Goal: Task Accomplishment & Management: Complete application form

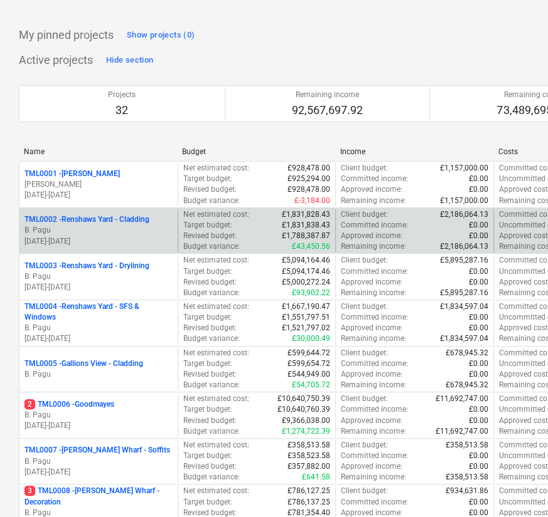
scroll to position [42, 0]
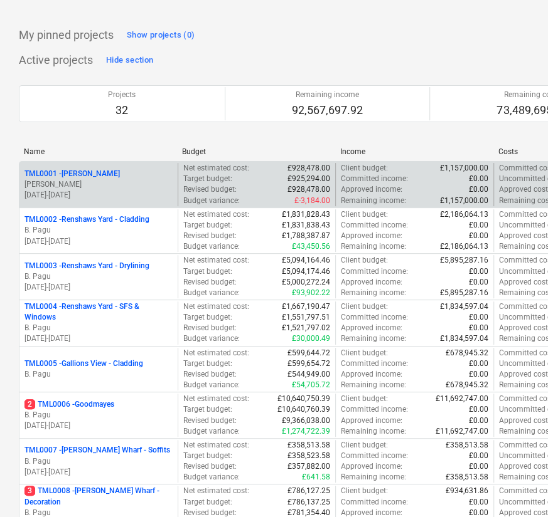
click at [106, 180] on p "R. Williamson" at bounding box center [98, 184] width 148 height 11
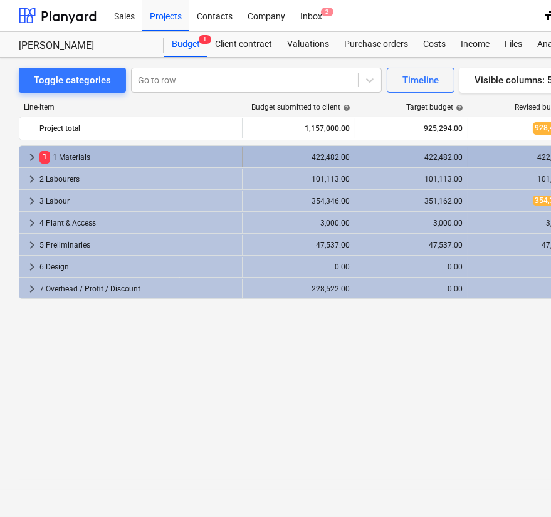
click at [27, 150] on span "keyboard_arrow_right" at bounding box center [31, 157] width 15 height 15
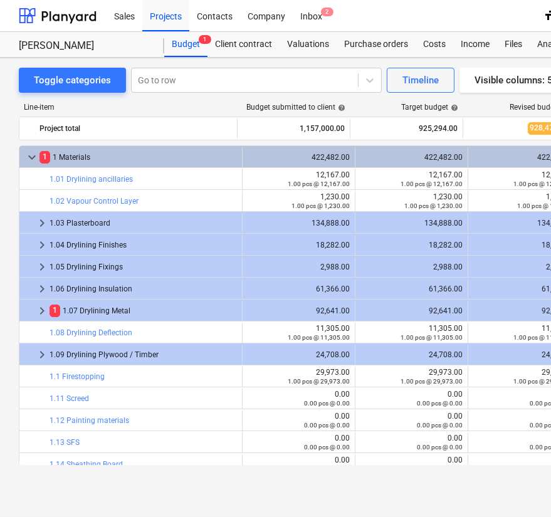
scroll to position [29, 0]
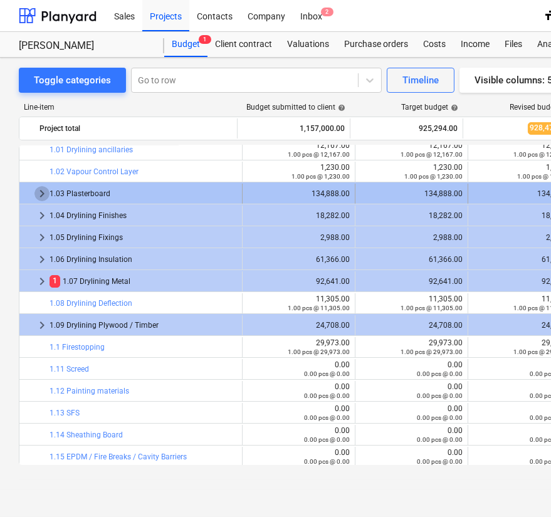
click at [40, 196] on span "keyboard_arrow_right" at bounding box center [41, 193] width 15 height 15
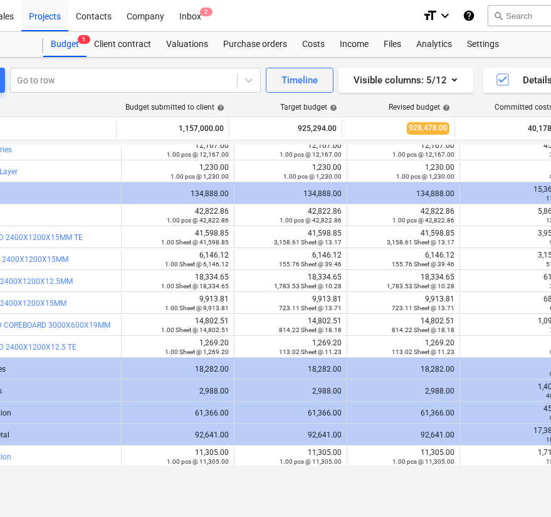
scroll to position [0, 122]
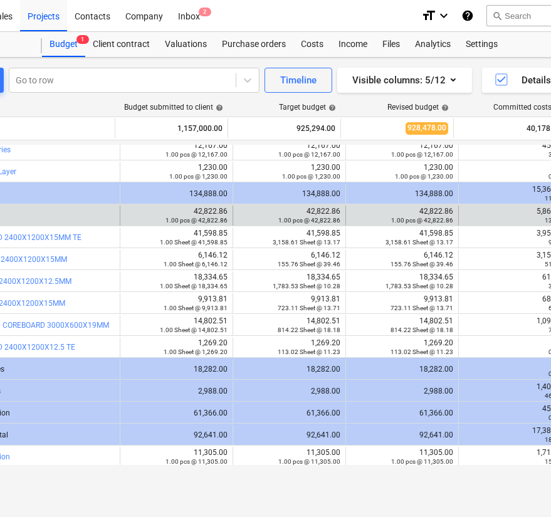
click at [430, 206] on div "edit 42,822.86 1.00 pcs @ 42,822.86" at bounding box center [402, 216] width 102 height 20
click at [430, 207] on div "42,822.86 1.00 pcs @ 42,822.86" at bounding box center [402, 216] width 102 height 18
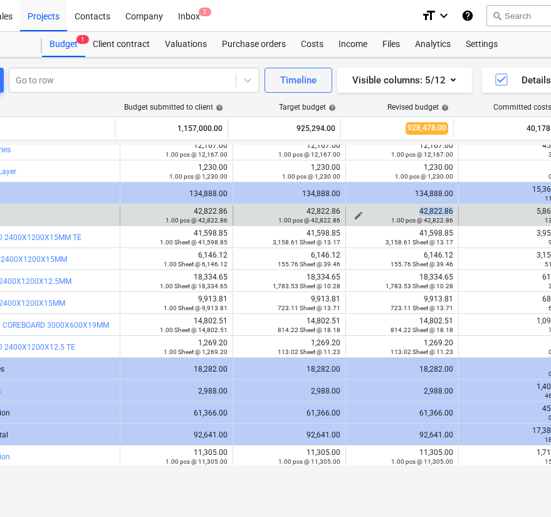
click at [430, 207] on div "42,822.86 1.00 pcs @ 42,822.86" at bounding box center [402, 216] width 102 height 18
copy div "42,822.86"
click at [351, 216] on div "1.00 pcs @ 42,822.86" at bounding box center [402, 220] width 102 height 9
click at [355, 216] on div "1.00 pcs @ 42,822.86" at bounding box center [402, 220] width 102 height 9
click at [354, 211] on span "edit" at bounding box center [359, 216] width 10 height 10
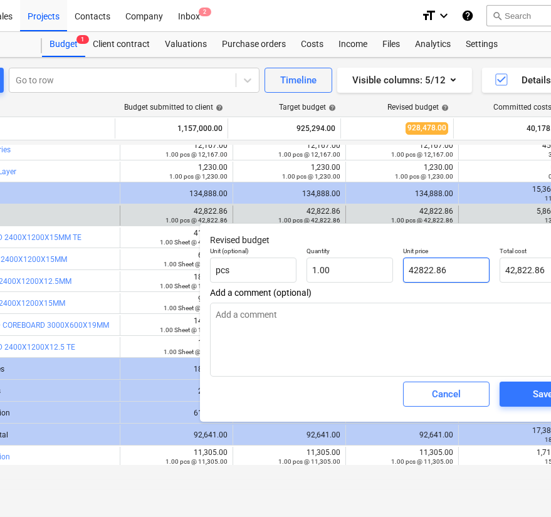
click at [456, 275] on input "42822.86" at bounding box center [446, 270] width 87 height 25
type input "0"
type textarea "x"
type input "0.00"
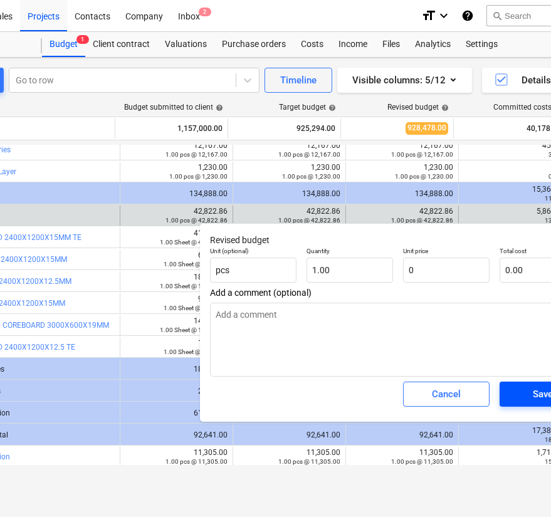
type input "0.00"
click at [521, 396] on span "Save" at bounding box center [543, 394] width 56 height 16
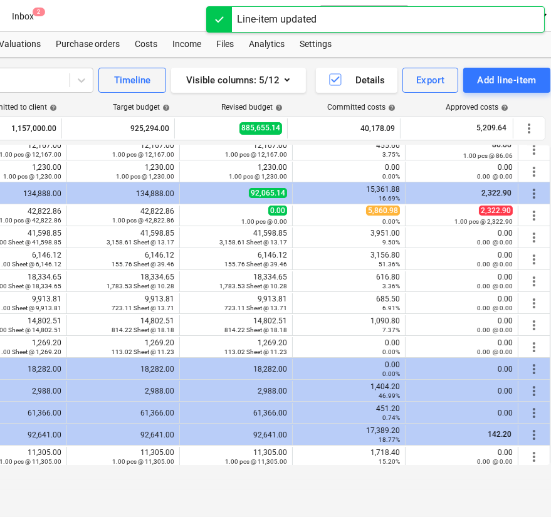
scroll to position [0, 289]
click at [285, 81] on icon "button" at bounding box center [287, 79] width 15 height 15
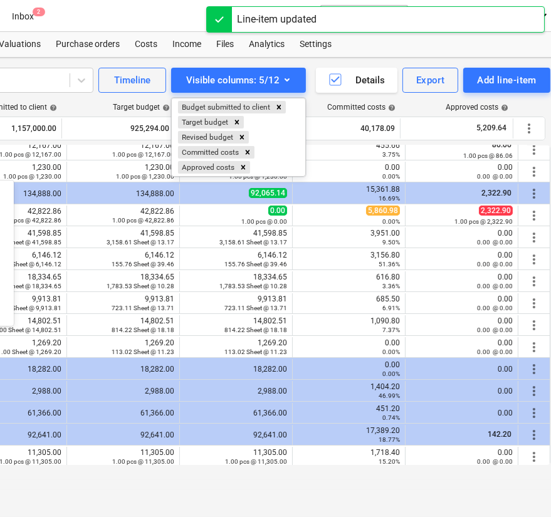
click at [278, 77] on div at bounding box center [275, 258] width 551 height 517
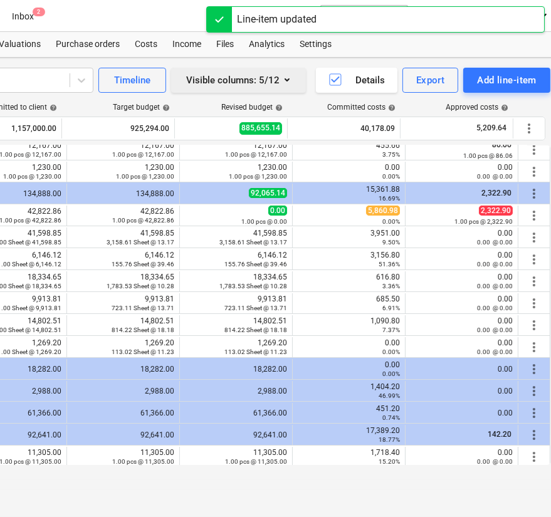
click at [280, 74] on icon "button" at bounding box center [287, 79] width 15 height 15
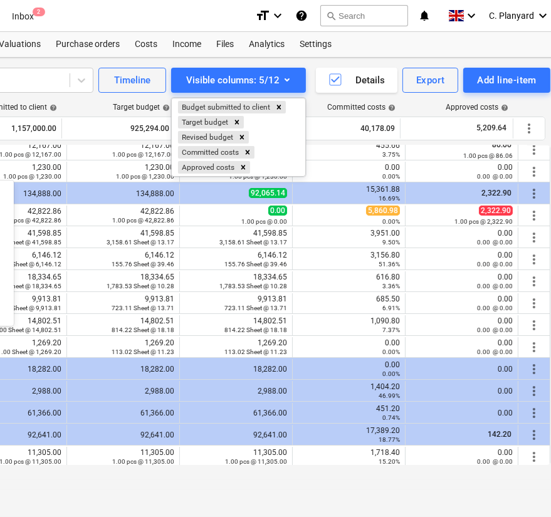
click at [141, 60] on div at bounding box center [275, 258] width 551 height 517
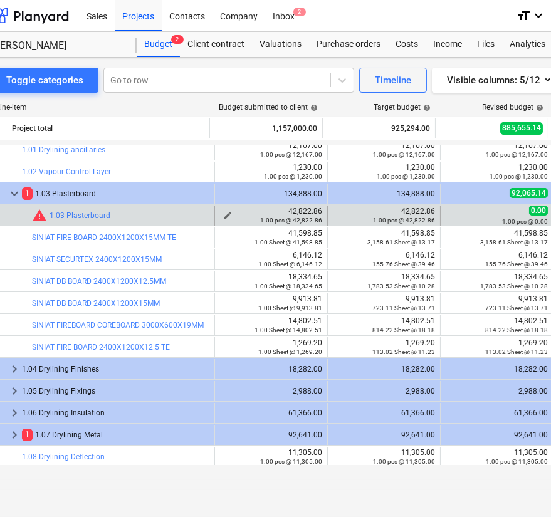
scroll to position [0, 56]
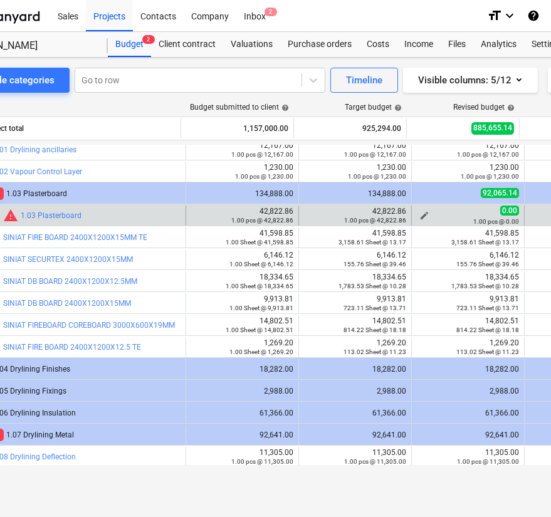
click at [422, 211] on span "edit" at bounding box center [425, 216] width 10 height 10
type textarea "x"
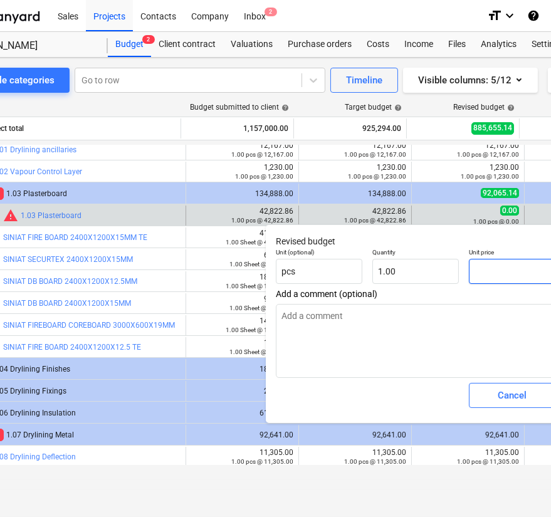
click at [485, 270] on input "text" at bounding box center [512, 271] width 87 height 25
paste input "42,822.86"
type textarea "x"
type input "42,822.86"
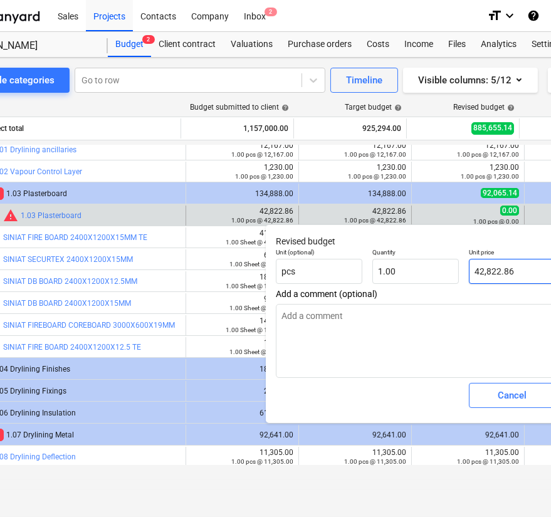
type input "42,822.86"
drag, startPoint x: 451, startPoint y: 237, endPoint x: 369, endPoint y: 237, distance: 81.5
click at [369, 237] on p "Revised budget" at bounding box center [464, 241] width 376 height 13
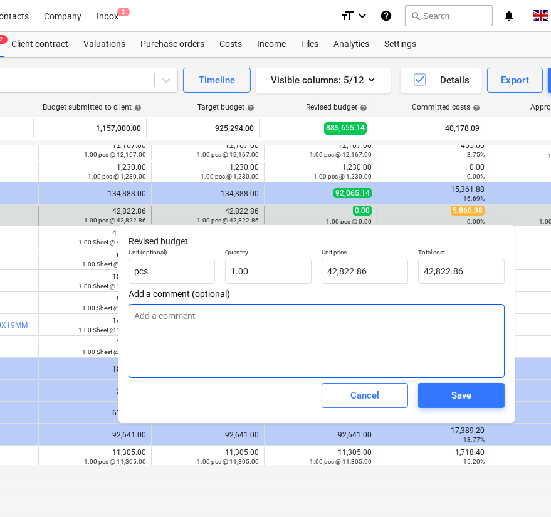
scroll to position [0, 207]
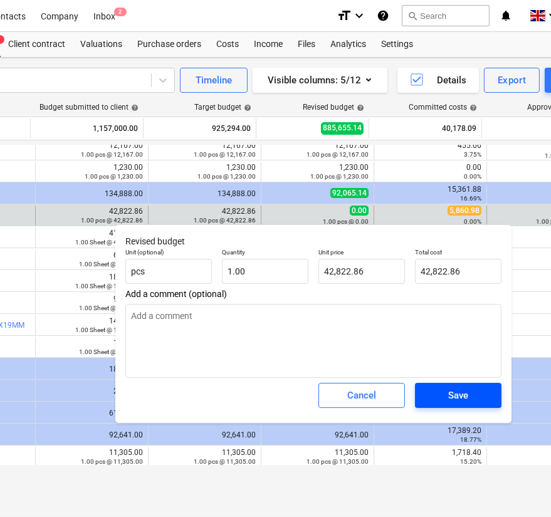
click at [452, 401] on div "Save" at bounding box center [458, 396] width 20 height 16
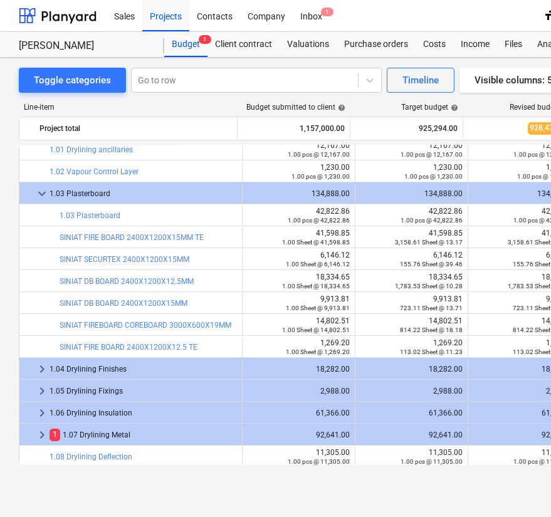
scroll to position [0, 0]
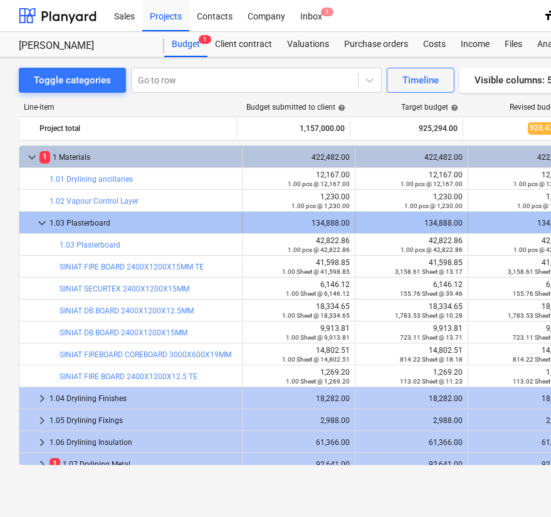
click at [41, 223] on span "keyboard_arrow_down" at bounding box center [41, 223] width 15 height 15
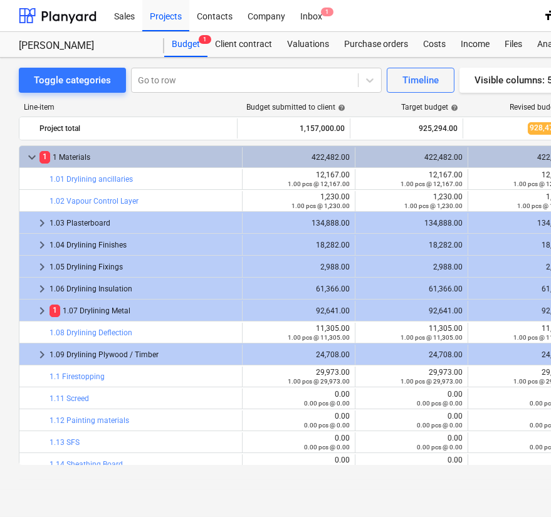
click at [69, 100] on div "Line-item Budget submitted to client help Target budget help Revised budget hel…" at bounding box center [429, 287] width 820 height 388
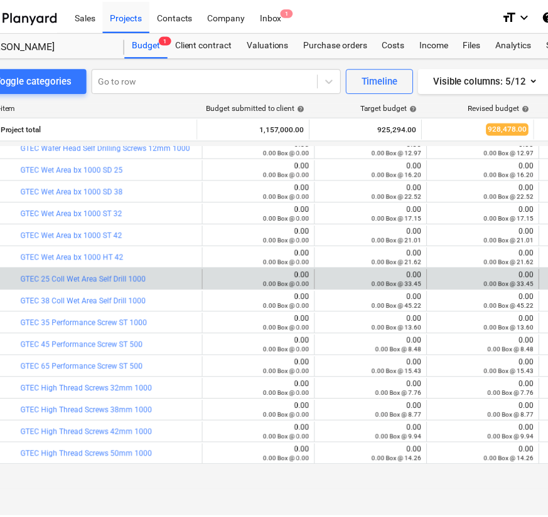
scroll to position [0, 40]
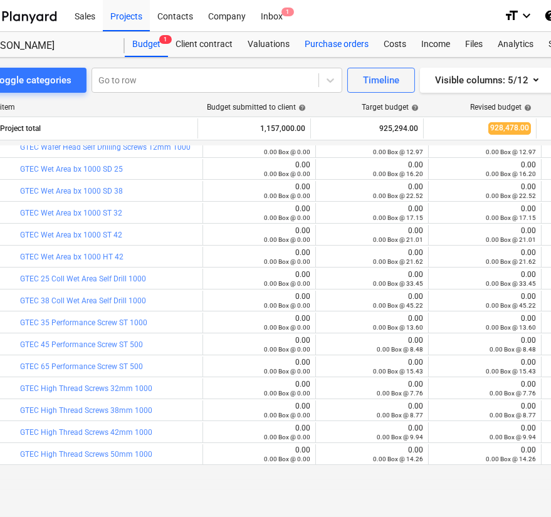
click at [334, 44] on div "Purchase orders" at bounding box center [336, 44] width 79 height 25
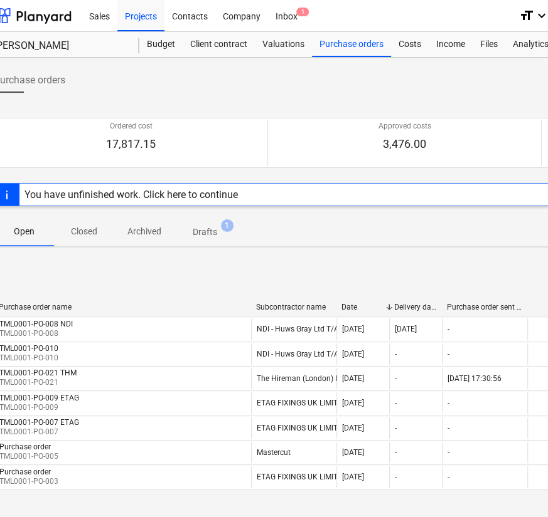
scroll to position [0, 24]
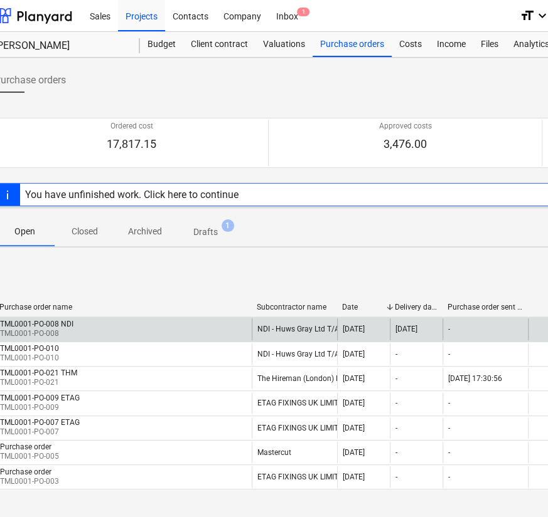
click at [140, 322] on div "TML0001-PO-008 NDI TML0001-PO-008" at bounding box center [123, 329] width 257 height 21
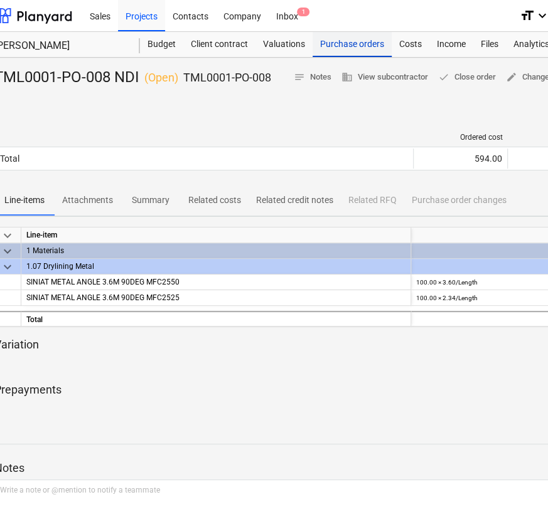
click at [341, 45] on div "Purchase orders" at bounding box center [351, 44] width 79 height 25
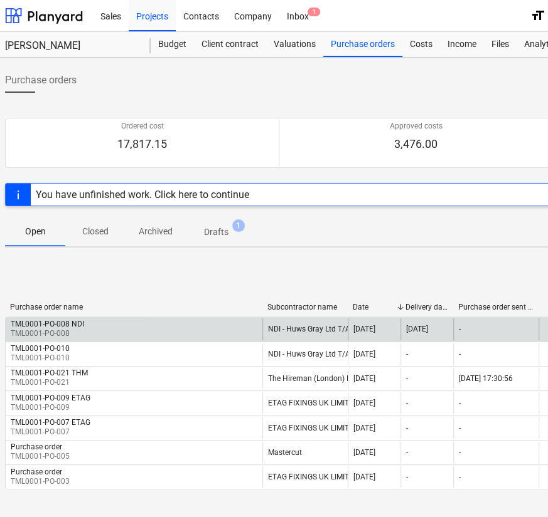
scroll to position [41, 14]
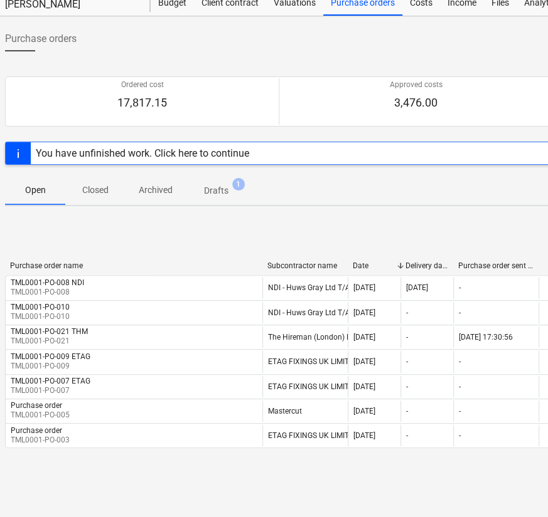
click at [104, 187] on p "Closed" at bounding box center [95, 190] width 45 height 13
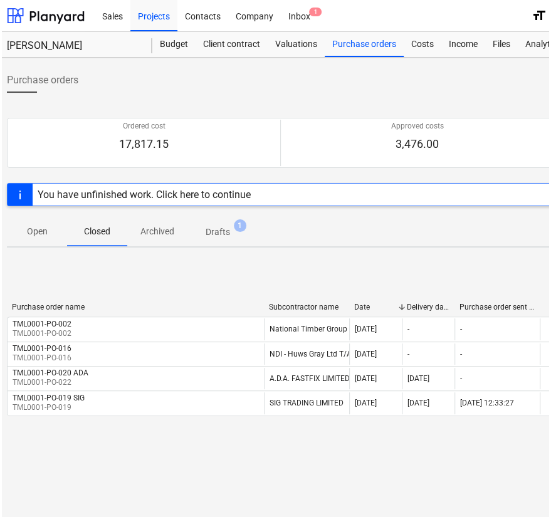
scroll to position [0, 14]
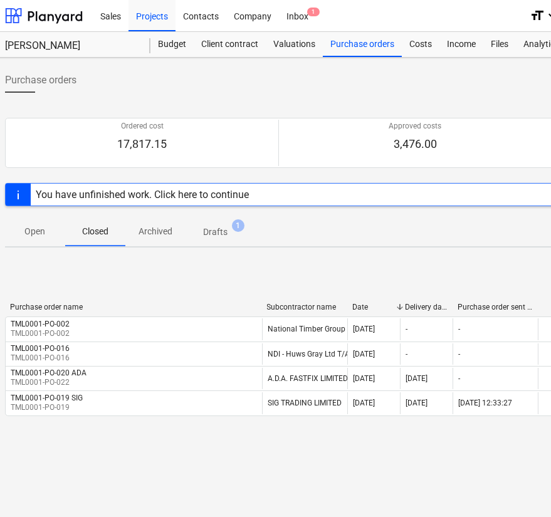
click at [44, 225] on p "Open" at bounding box center [35, 231] width 45 height 13
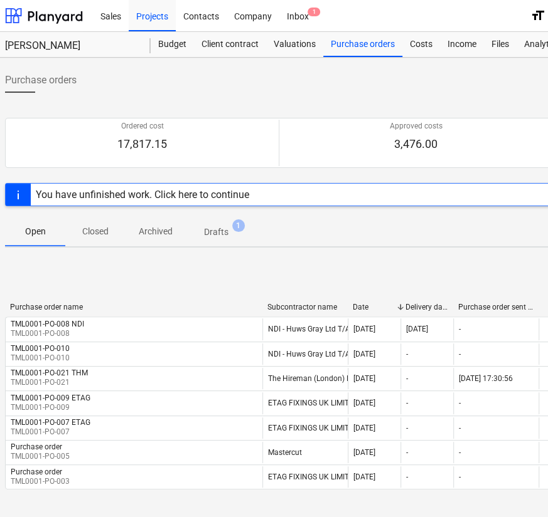
click at [74, 228] on p "Closed" at bounding box center [95, 231] width 45 height 13
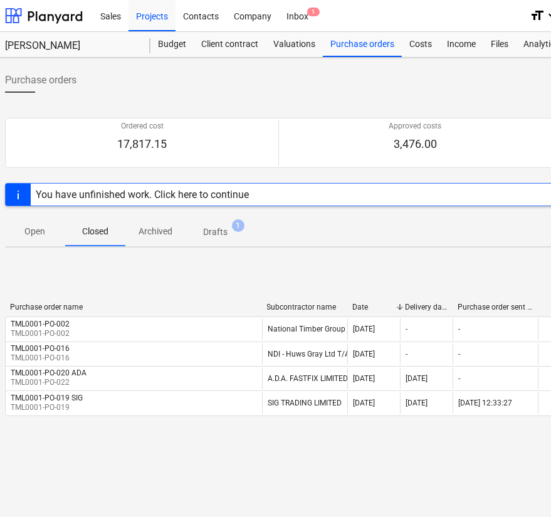
click at [43, 230] on p "Open" at bounding box center [35, 231] width 45 height 13
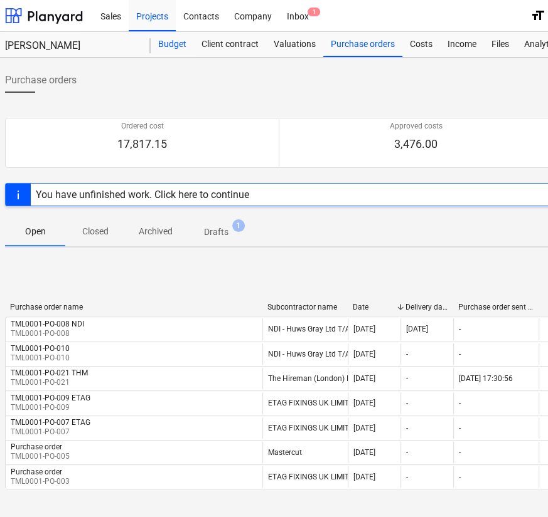
click at [169, 46] on div "Budget" at bounding box center [172, 44] width 43 height 25
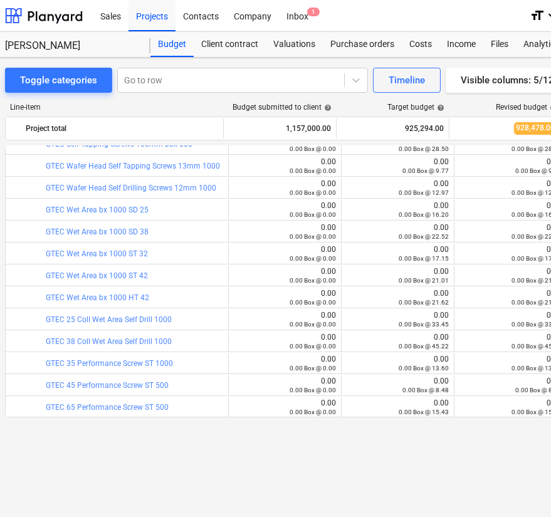
scroll to position [44, 0]
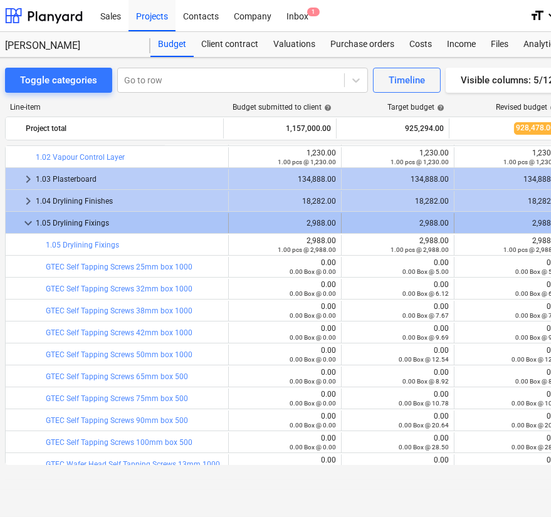
click at [27, 221] on span "keyboard_arrow_down" at bounding box center [28, 223] width 15 height 15
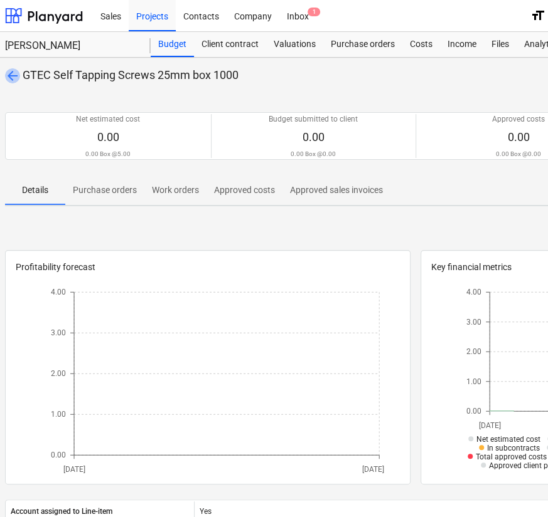
click at [17, 75] on span "arrow_back" at bounding box center [12, 75] width 15 height 15
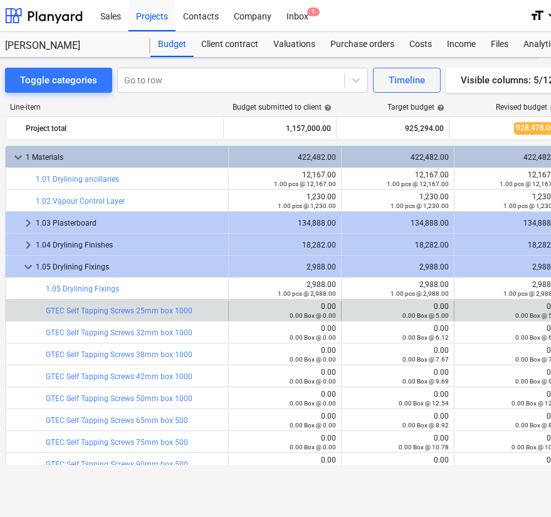
scroll to position [44, 0]
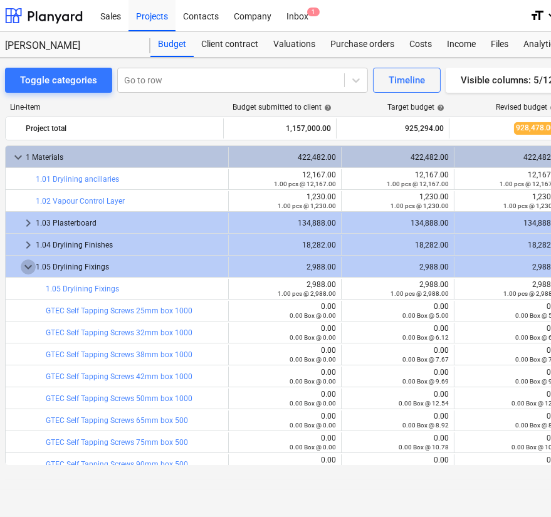
click at [26, 260] on span "keyboard_arrow_down" at bounding box center [28, 267] width 15 height 15
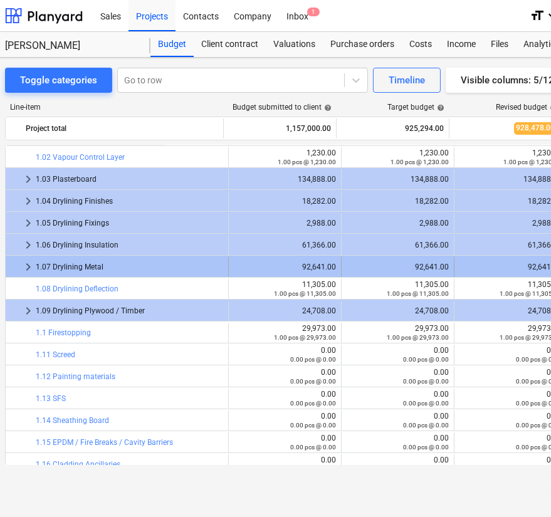
click at [25, 267] on span "keyboard_arrow_right" at bounding box center [28, 267] width 15 height 15
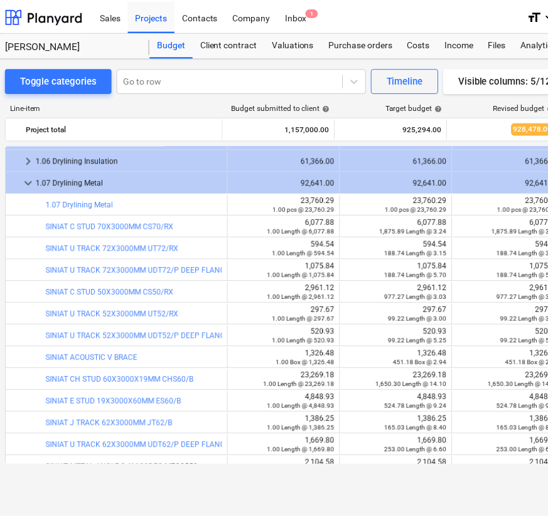
scroll to position [130, 0]
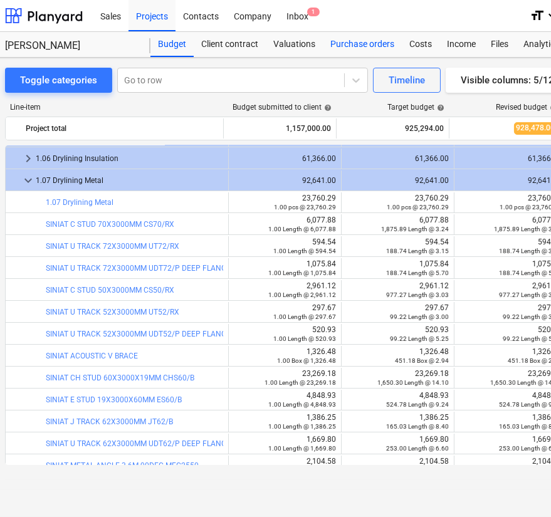
click at [356, 51] on div "Purchase orders" at bounding box center [362, 44] width 79 height 25
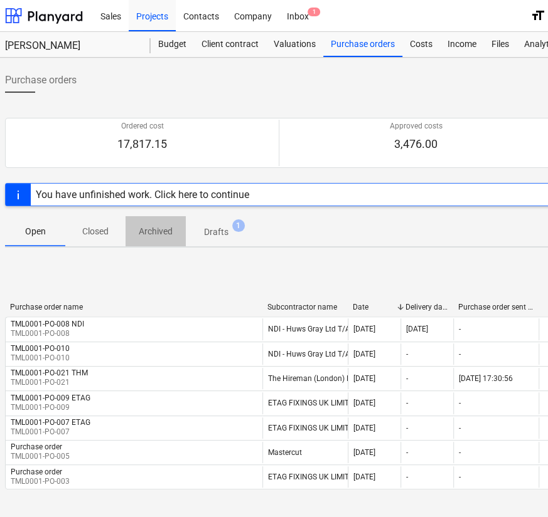
click at [172, 230] on p "Archived" at bounding box center [155, 231] width 45 height 13
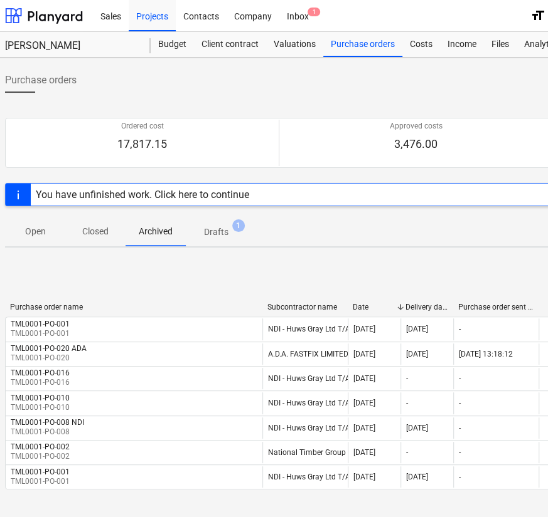
scroll to position [11, 14]
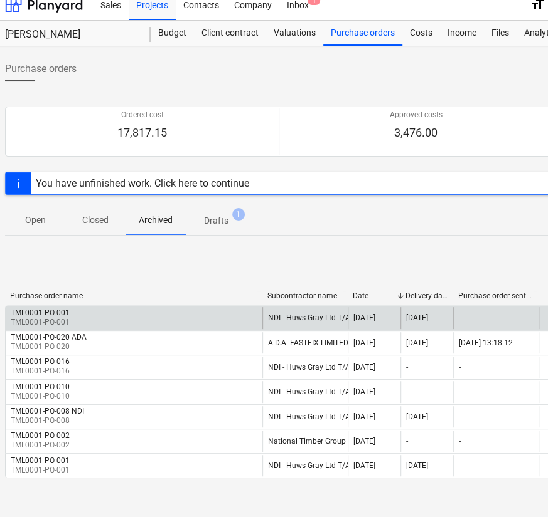
click at [76, 322] on div "TML0001-PO-001 TML0001-PO-001" at bounding box center [134, 317] width 257 height 21
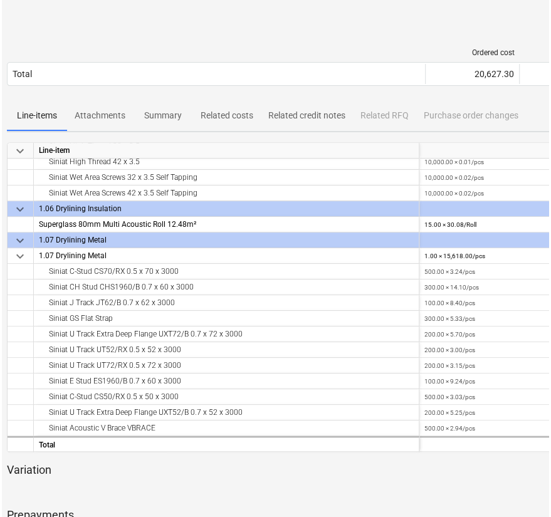
scroll to position [0, 14]
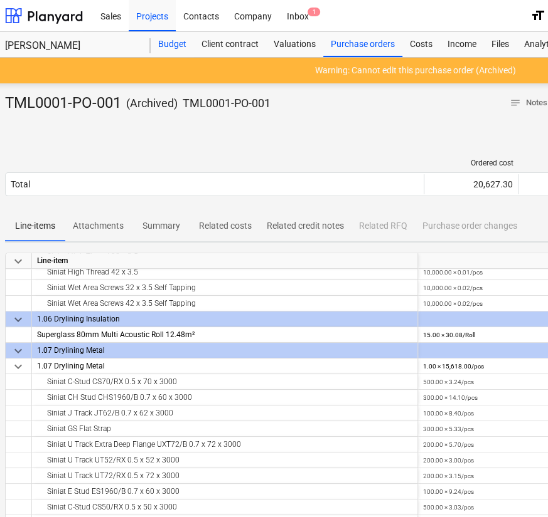
click at [177, 52] on div "Budget" at bounding box center [172, 44] width 43 height 25
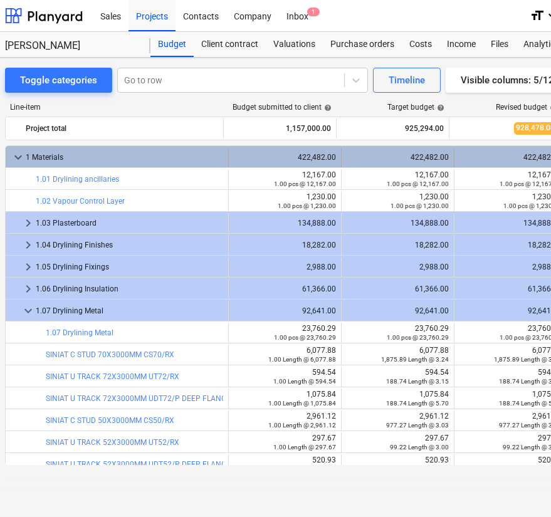
click at [28, 159] on div "1 Materials" at bounding box center [125, 157] width 198 height 20
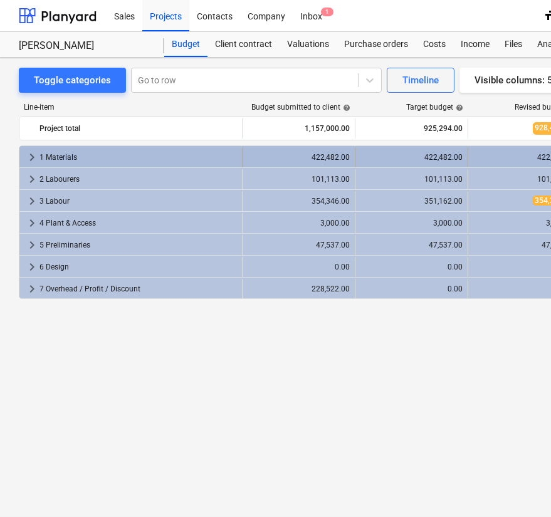
click at [70, 153] on div "1 Materials" at bounding box center [139, 157] width 198 height 20
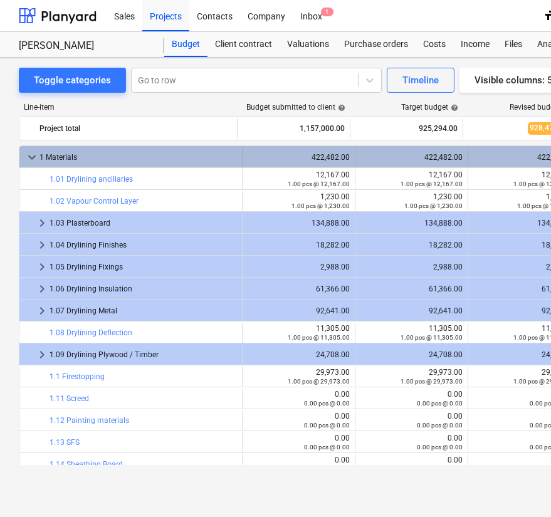
click at [43, 161] on div "1 Materials" at bounding box center [139, 157] width 198 height 20
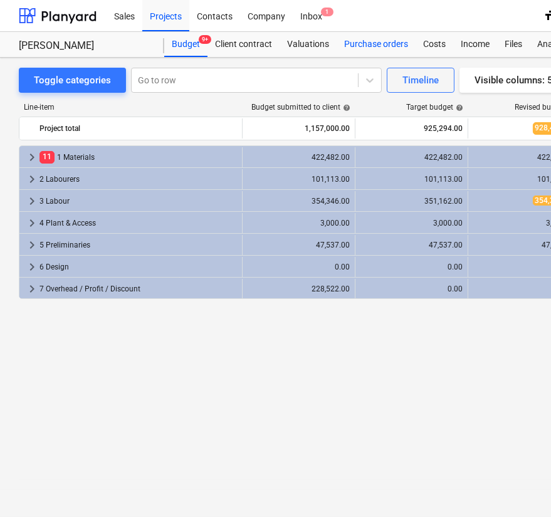
click at [365, 42] on div "Purchase orders" at bounding box center [376, 44] width 79 height 25
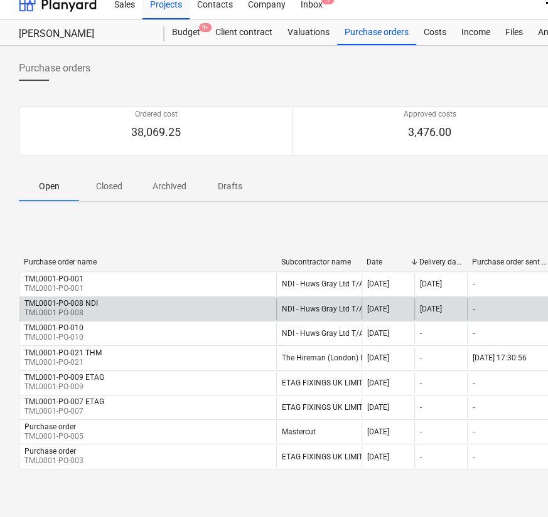
scroll to position [13, 0]
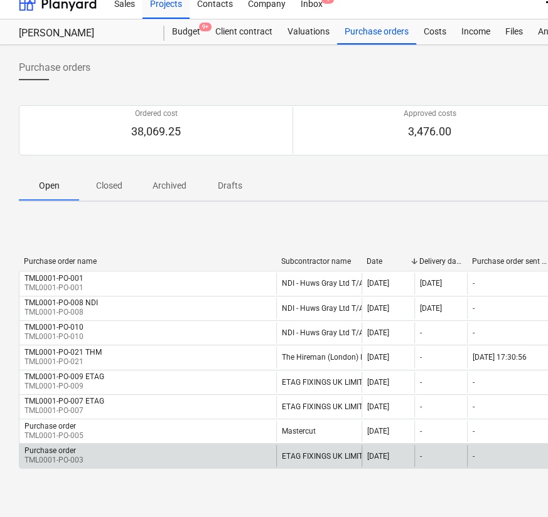
click at [98, 450] on div "Purchase order TML0001-PO-003" at bounding box center [147, 455] width 257 height 21
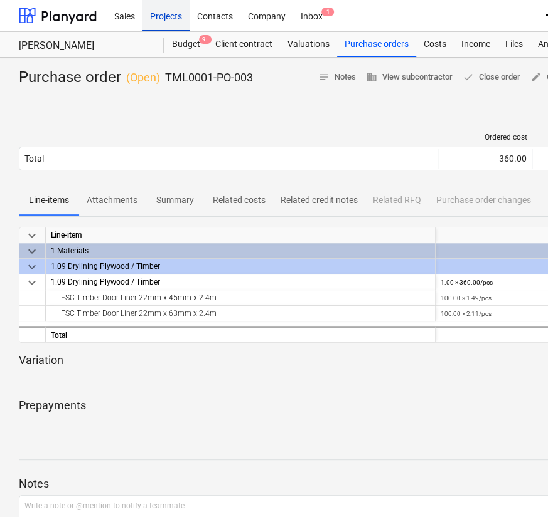
click at [183, 12] on div "Projects" at bounding box center [165, 15] width 47 height 32
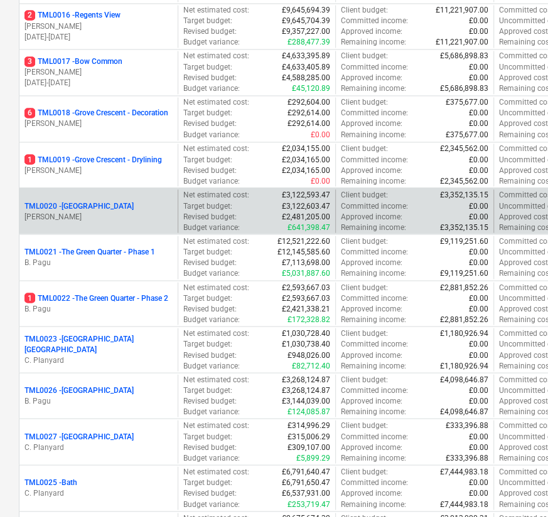
scroll to position [847, 0]
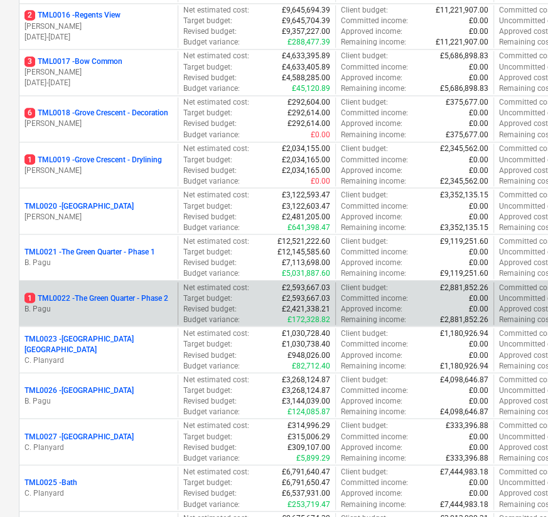
click at [88, 299] on p "1 TML0022 - The Green Quarter - Phase 2" at bounding box center [96, 298] width 144 height 11
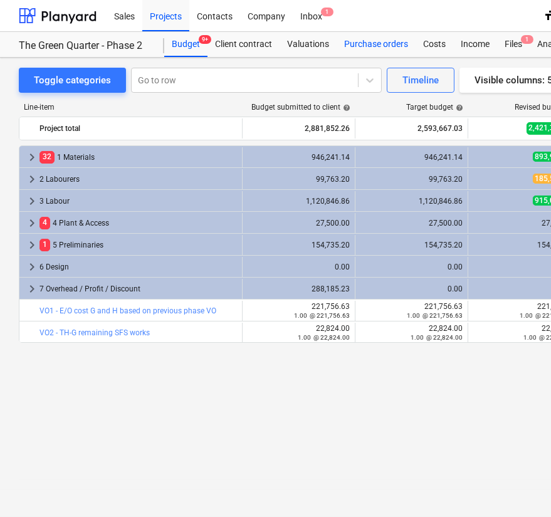
click at [347, 45] on div "Purchase orders" at bounding box center [376, 44] width 79 height 25
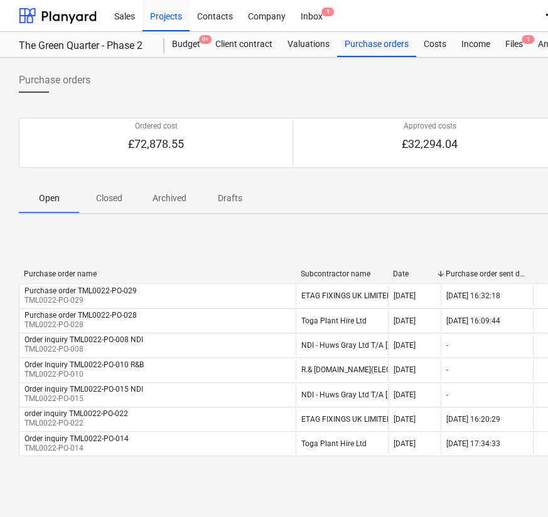
click at [114, 201] on p "Closed" at bounding box center [109, 198] width 45 height 13
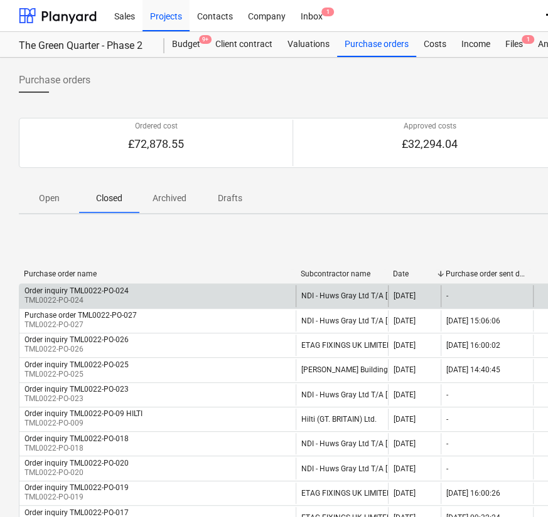
click at [111, 290] on div "Order inquiry TML0022-PO-024" at bounding box center [76, 291] width 104 height 9
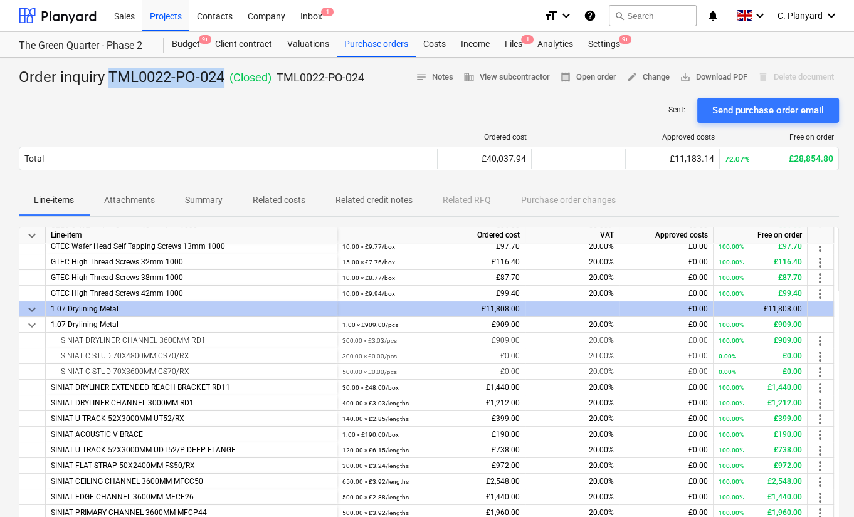
drag, startPoint x: 225, startPoint y: 72, endPoint x: 110, endPoint y: 75, distance: 114.8
click at [110, 75] on div "Order inquiry TML0022-PO-024 ( Closed ) TML0022-PO-024" at bounding box center [192, 78] width 346 height 20
click at [354, 50] on div "Purchase orders" at bounding box center [376, 44] width 79 height 25
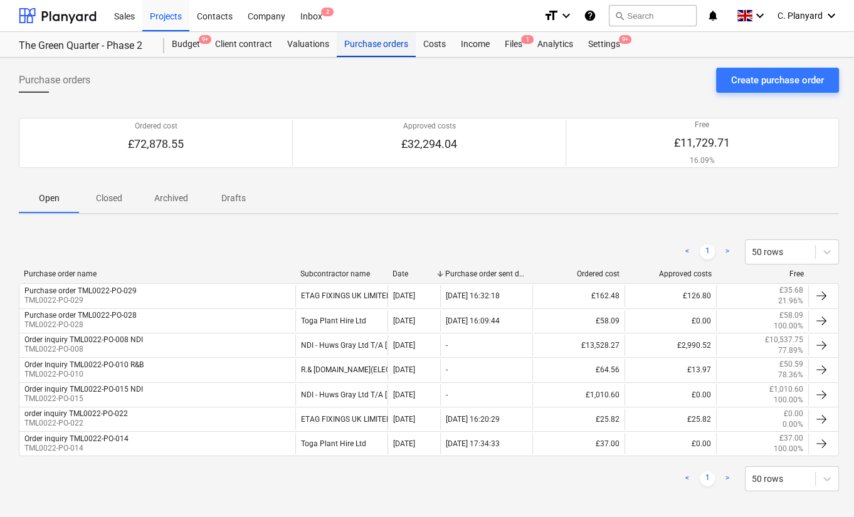
click at [377, 43] on div "Purchase orders" at bounding box center [376, 44] width 79 height 25
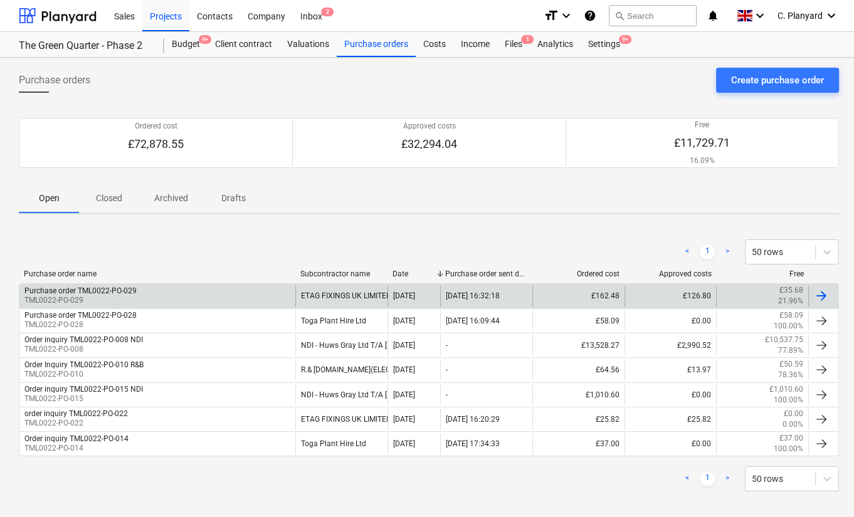
scroll to position [8, 0]
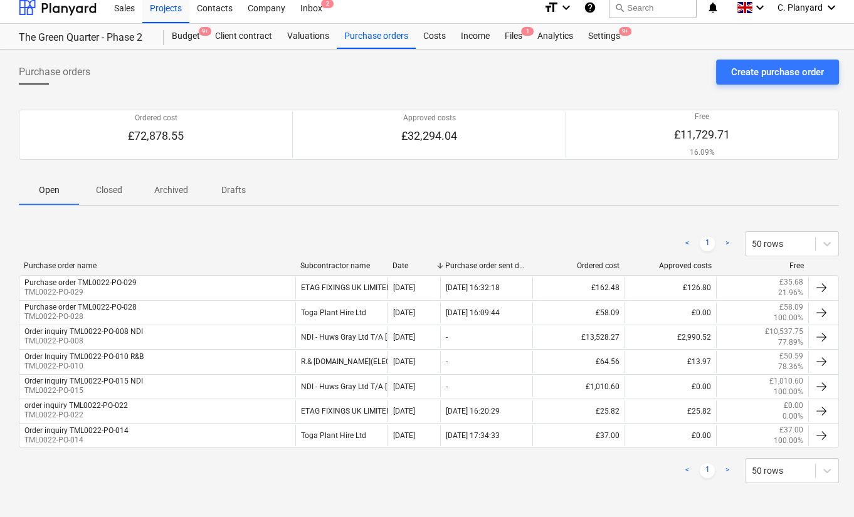
click at [110, 193] on p "Closed" at bounding box center [109, 190] width 30 height 13
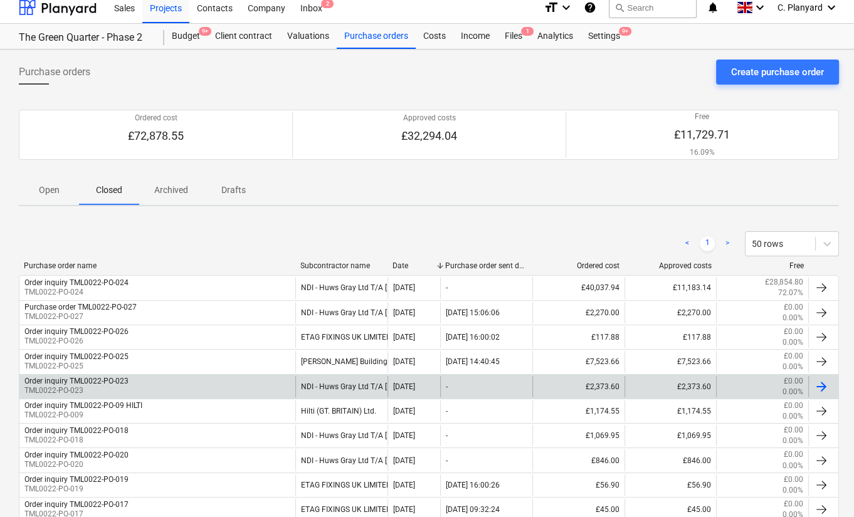
scroll to position [156, 0]
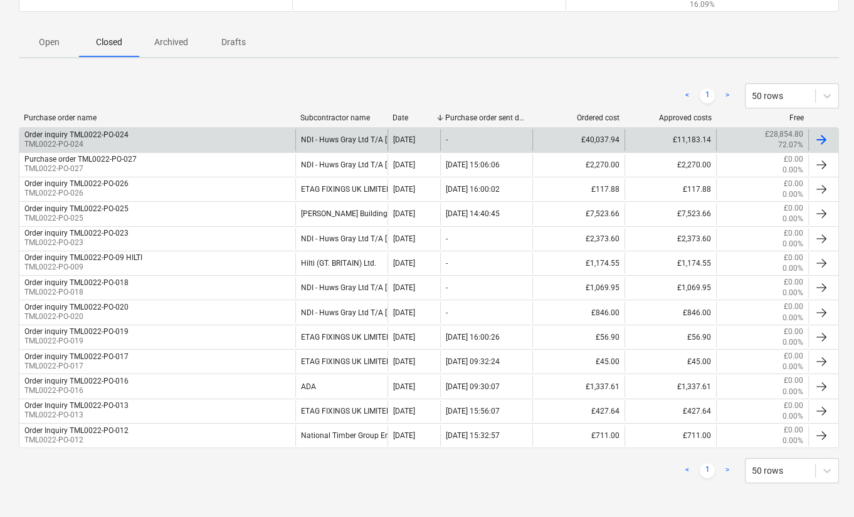
click at [145, 134] on div "Order inquiry TML0022-PO-024 TML0022-PO-024" at bounding box center [157, 139] width 276 height 21
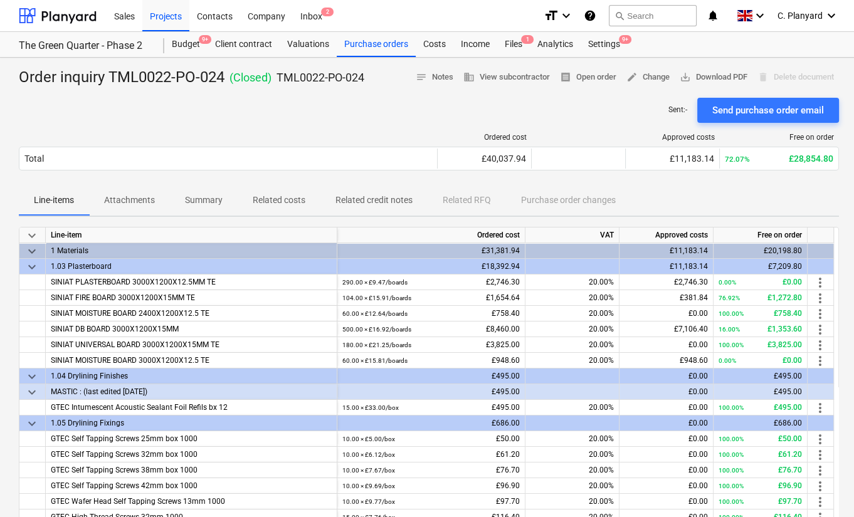
click at [243, 205] on span "Related costs" at bounding box center [279, 200] width 83 height 21
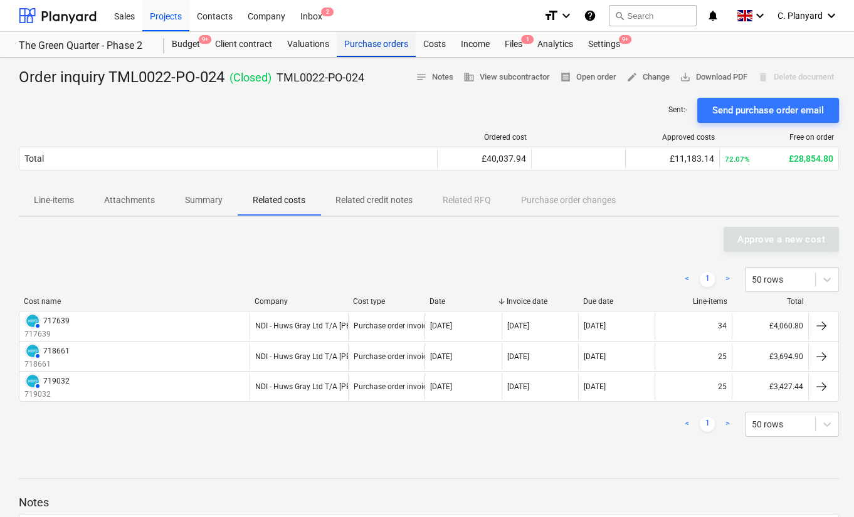
click at [391, 49] on div "Purchase orders" at bounding box center [376, 44] width 79 height 25
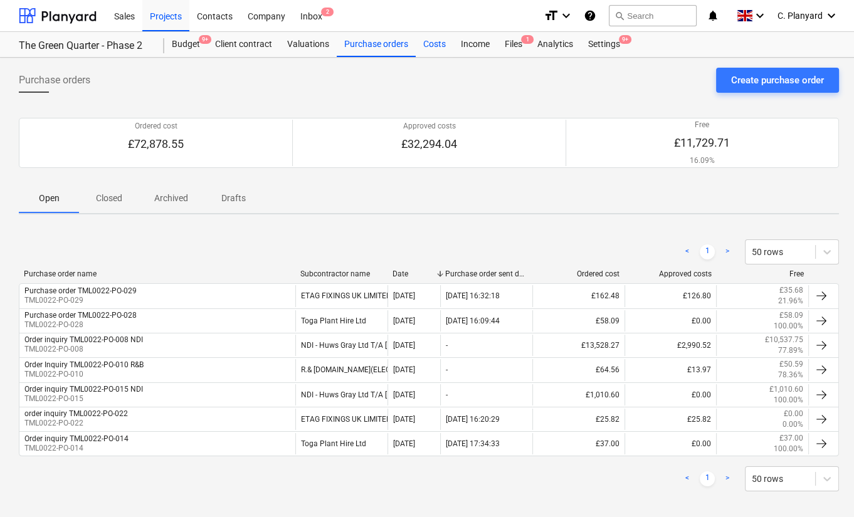
click at [433, 40] on div "Costs" at bounding box center [435, 44] width 38 height 25
click at [109, 203] on p "Closed" at bounding box center [109, 198] width 30 height 13
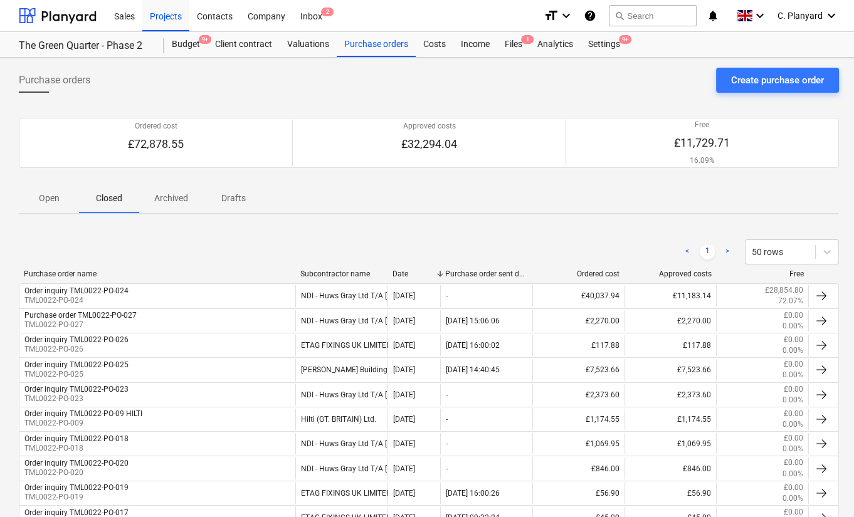
click at [69, 209] on button "Open" at bounding box center [49, 198] width 60 height 30
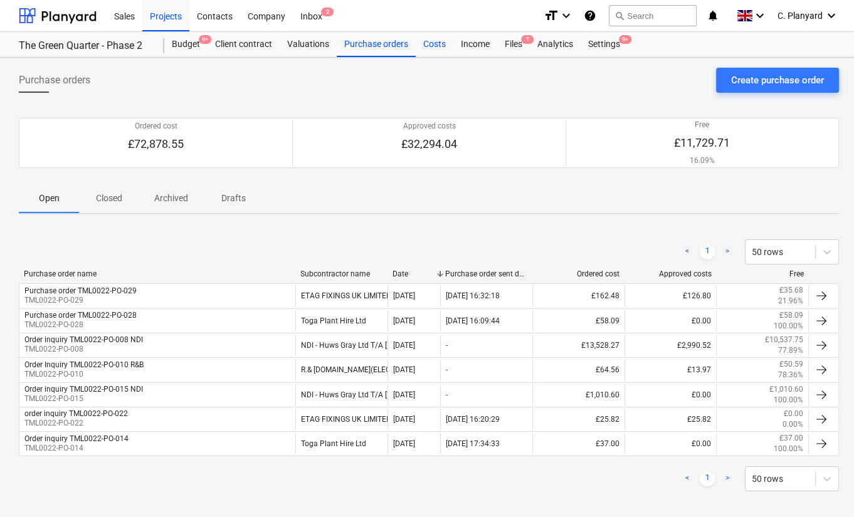
click at [432, 51] on div "Costs" at bounding box center [435, 44] width 38 height 25
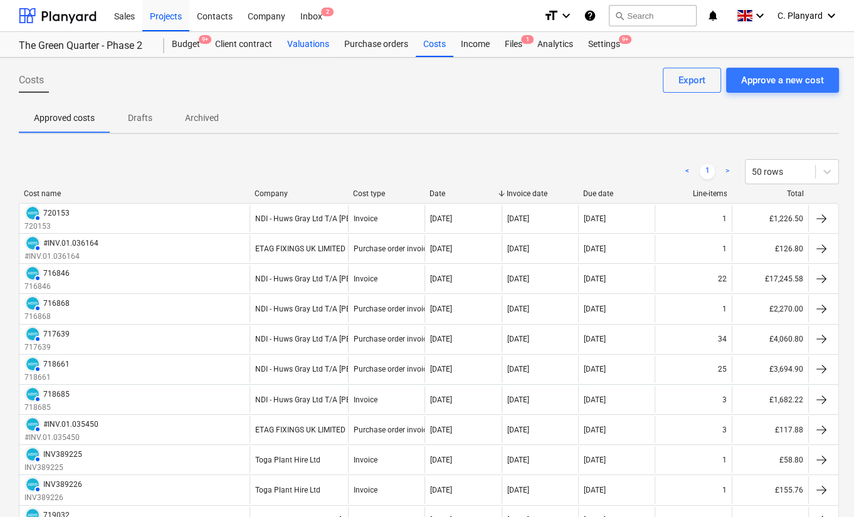
click at [324, 40] on div "Valuations" at bounding box center [308, 44] width 57 height 25
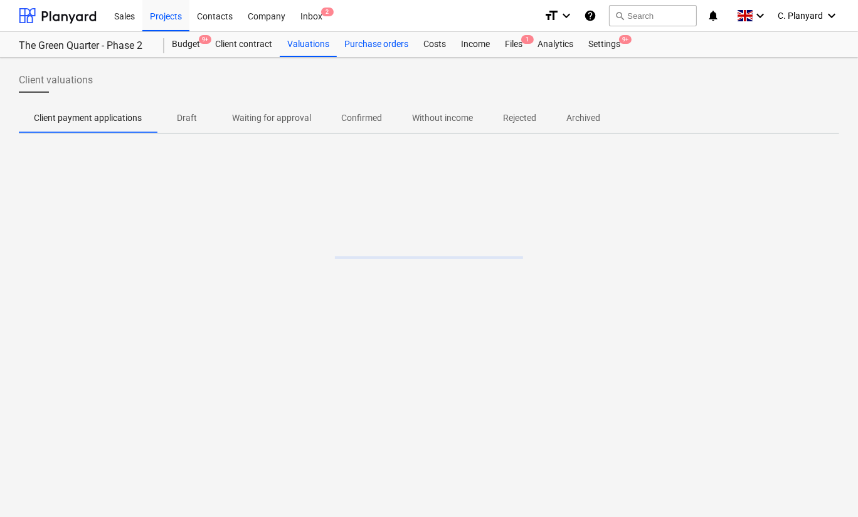
click at [362, 46] on div "Purchase orders" at bounding box center [376, 44] width 79 height 25
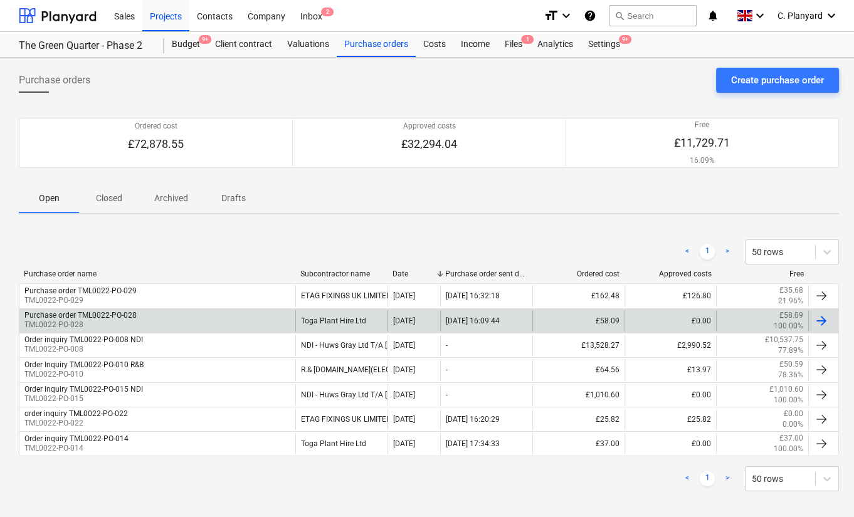
scroll to position [8, 0]
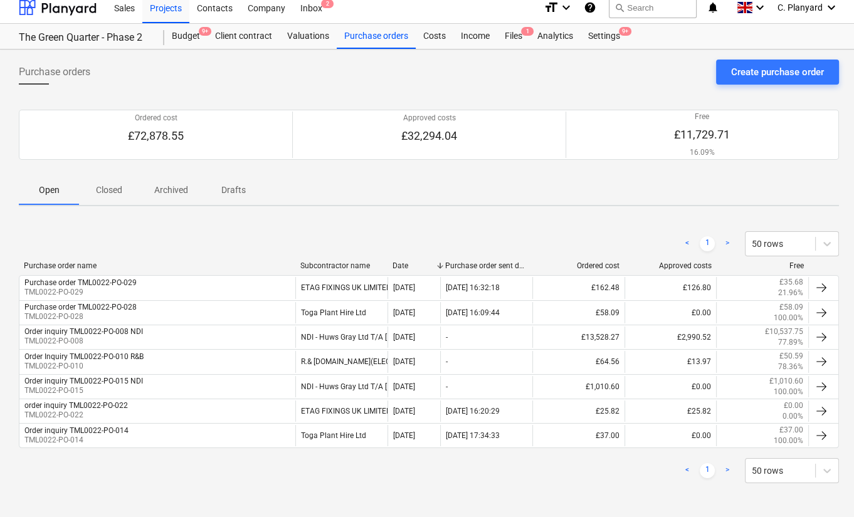
click at [118, 197] on span "Closed" at bounding box center [109, 190] width 60 height 21
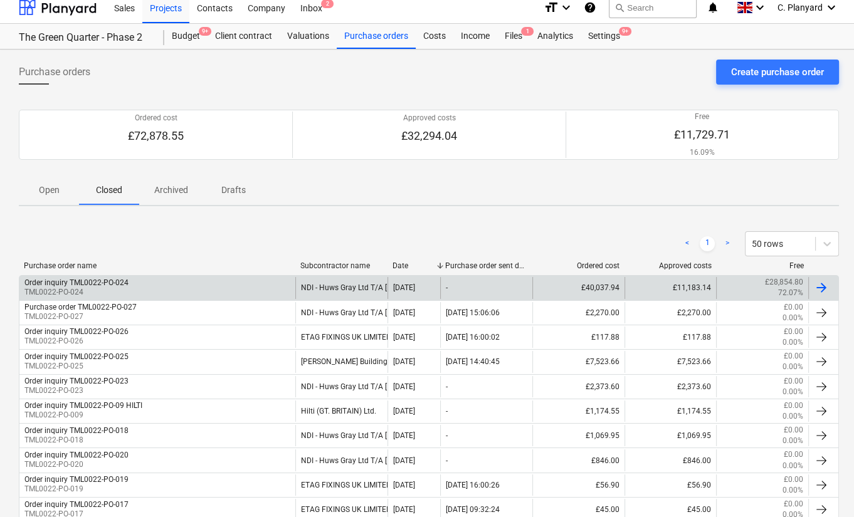
click at [122, 282] on div "Order inquiry TML0022-PO-024" at bounding box center [76, 282] width 104 height 9
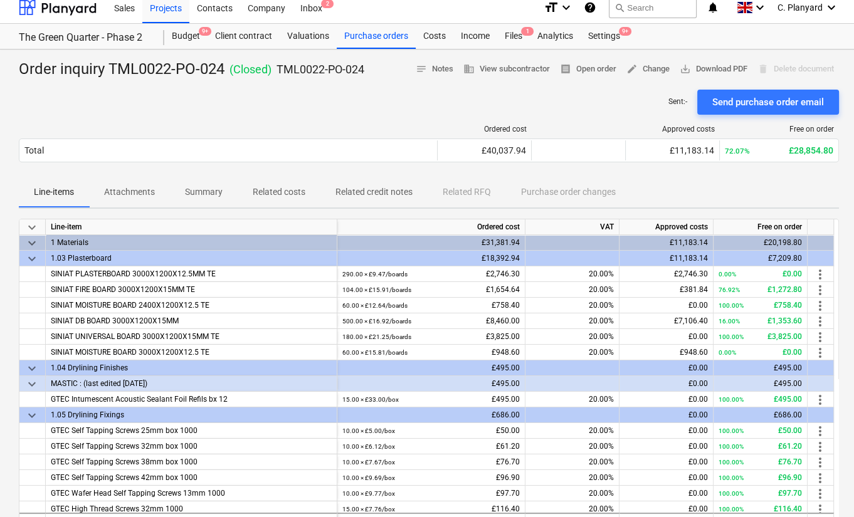
click at [299, 186] on p "Related costs" at bounding box center [279, 192] width 53 height 13
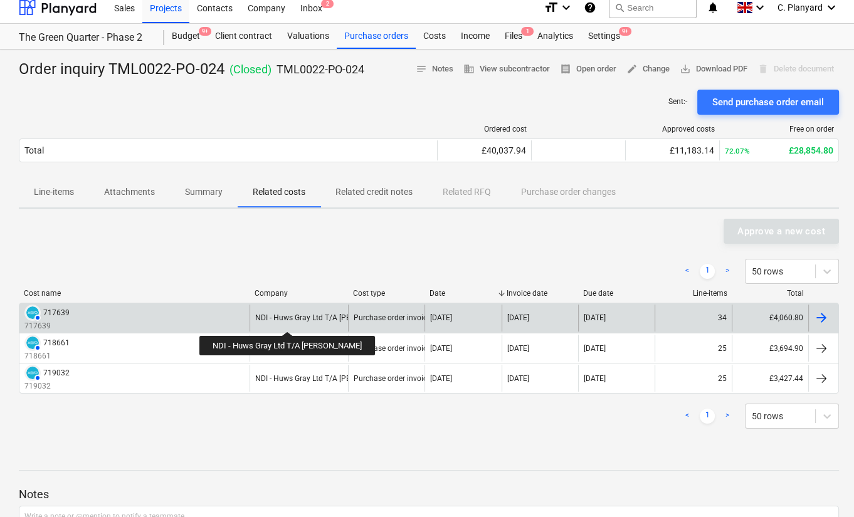
click at [281, 321] on div "NDI - Huws Gray Ltd T/A Lloyd Worrall" at bounding box center [325, 318] width 141 height 9
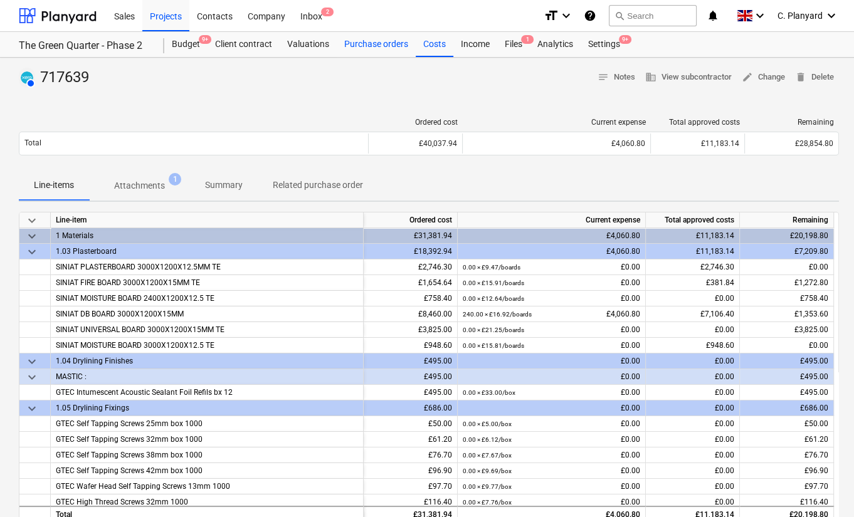
click at [365, 46] on div "Purchase orders" at bounding box center [376, 44] width 79 height 25
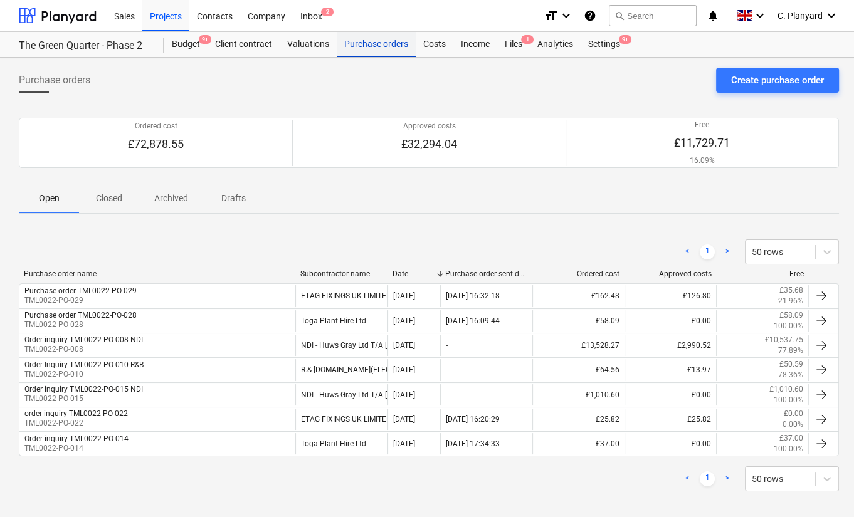
click at [381, 44] on div "Purchase orders" at bounding box center [376, 44] width 79 height 25
click at [51, 206] on span "Open" at bounding box center [49, 198] width 60 height 21
click at [95, 204] on span "Closed" at bounding box center [109, 198] width 60 height 21
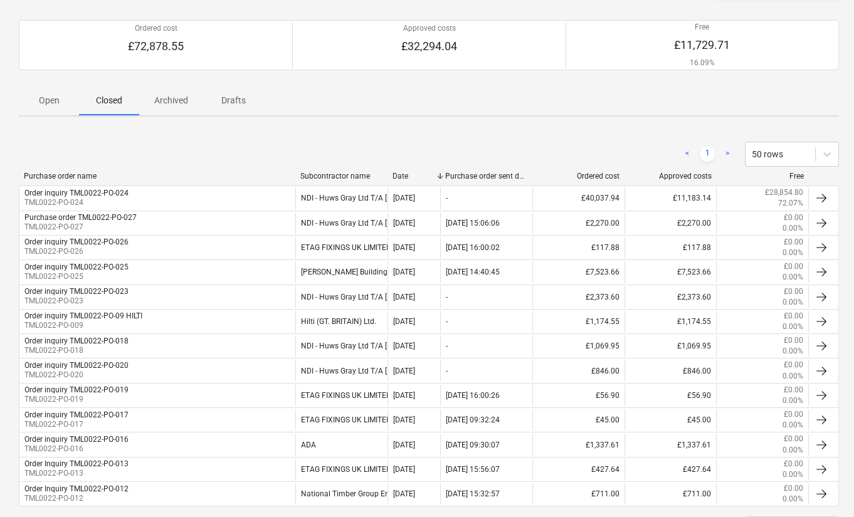
scroll to position [97, 0]
click at [60, 115] on div "Open Closed Archived Drafts" at bounding box center [429, 101] width 820 height 31
click at [55, 102] on p "Open" at bounding box center [49, 101] width 30 height 13
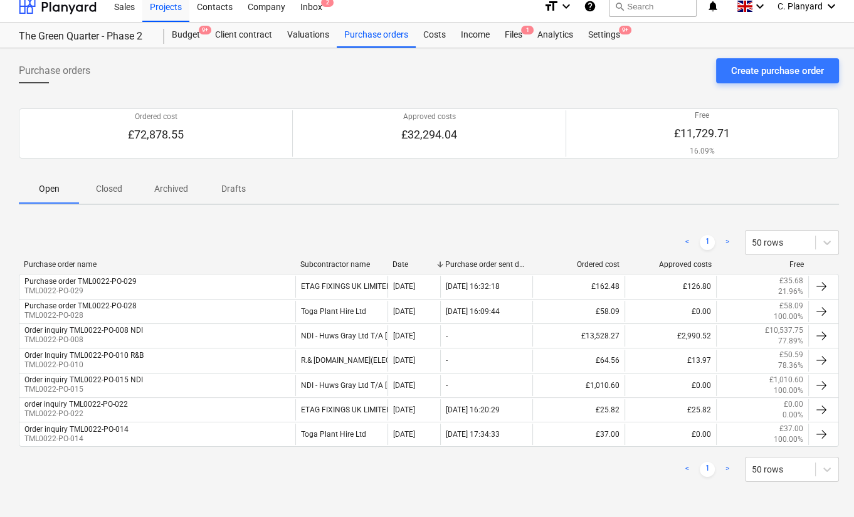
scroll to position [8, 0]
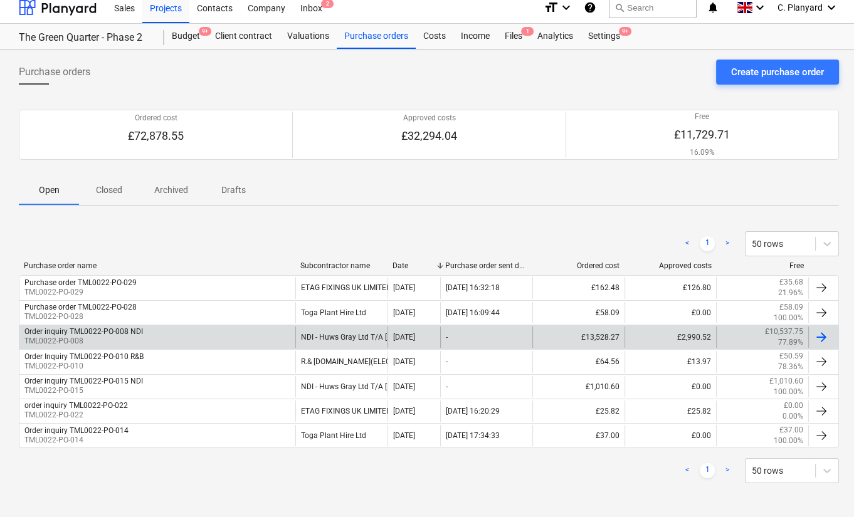
click at [131, 331] on div "Order inquiry TML0022-PO-008 NDI" at bounding box center [83, 331] width 119 height 9
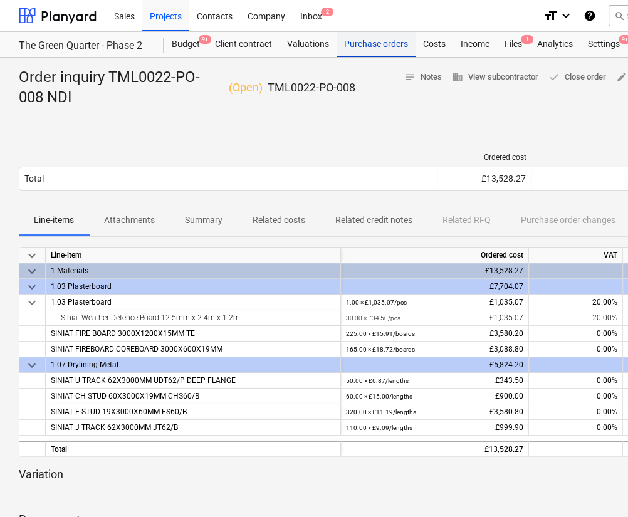
click at [355, 45] on div "Purchase orders" at bounding box center [376, 44] width 79 height 25
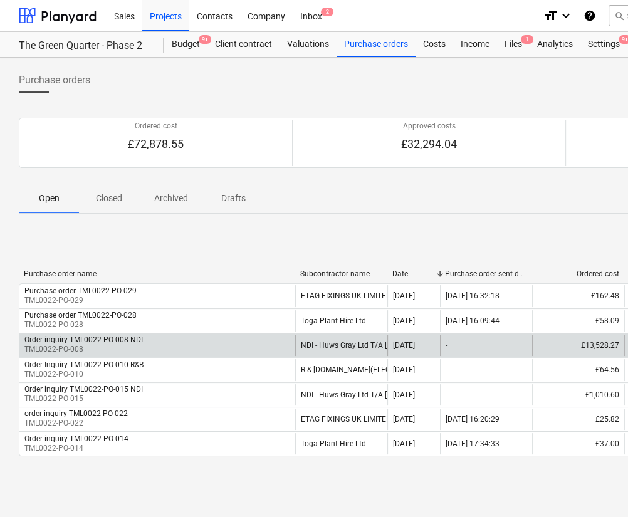
scroll to position [8, 0]
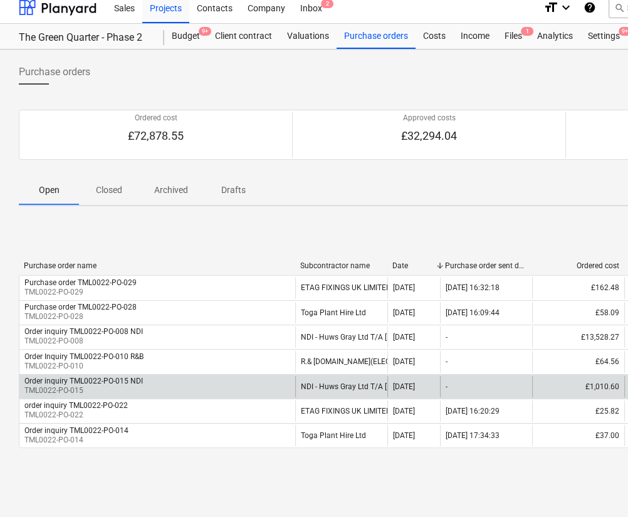
click at [140, 381] on div "Order inquiry TML0022-PO-015 NDI" at bounding box center [83, 381] width 119 height 9
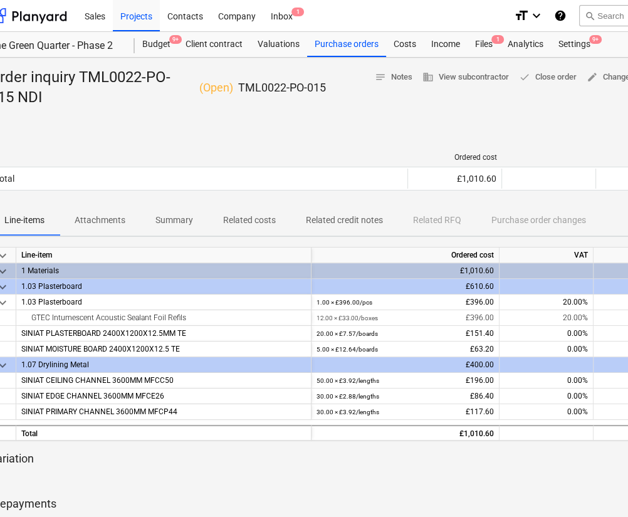
scroll to position [0, 117]
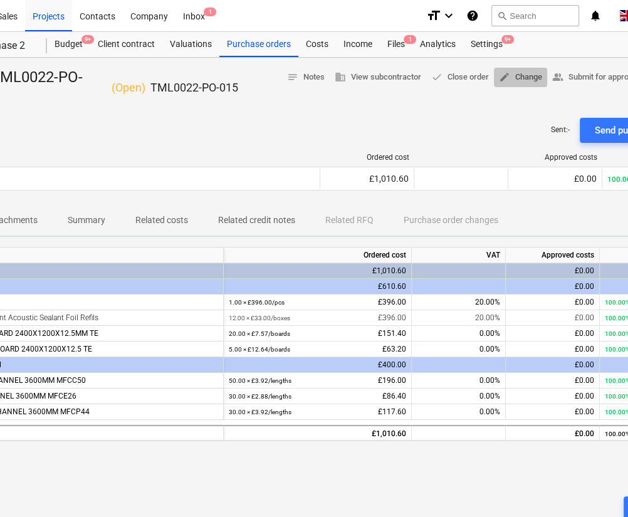
click at [524, 77] on span "edit Change" at bounding box center [520, 77] width 43 height 14
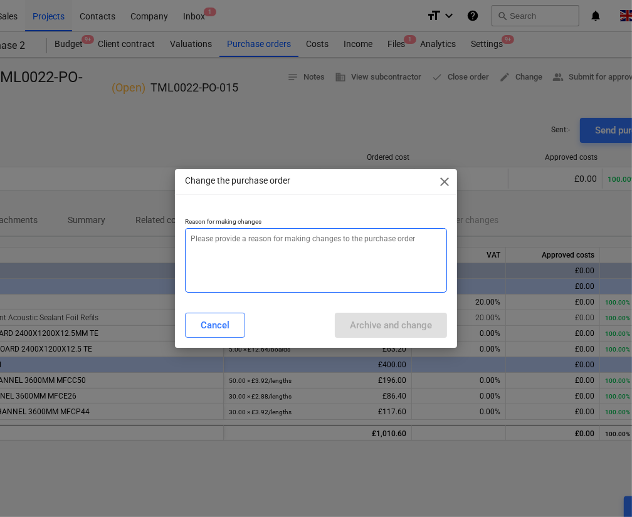
click at [314, 247] on textarea at bounding box center [316, 260] width 262 height 65
type textarea "x"
type textarea "Ch"
type textarea "x"
type textarea "Cha"
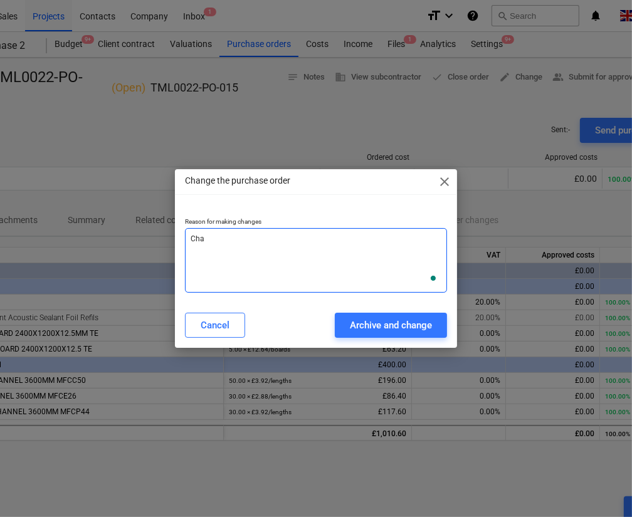
type textarea "x"
type textarea "Chan"
type textarea "x"
type textarea "Chang"
type textarea "x"
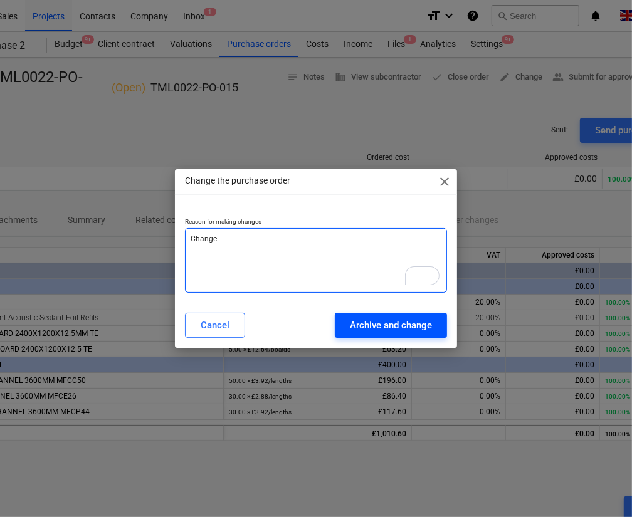
type textarea "Change"
click at [363, 325] on div "Archive and change" at bounding box center [391, 325] width 82 height 16
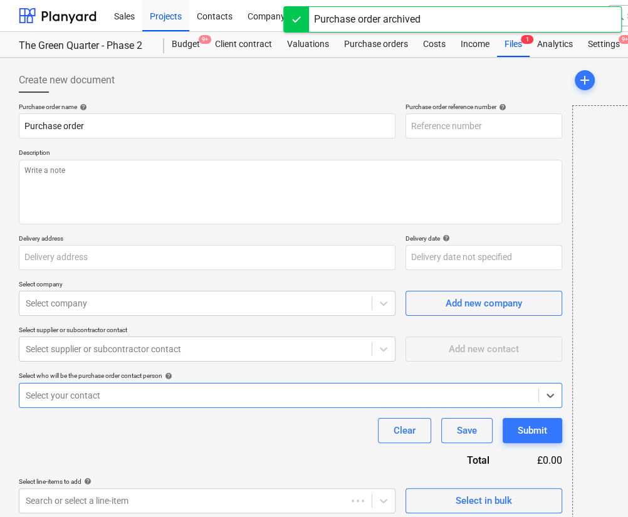
type textarea "x"
type input "TML0022-PO-054"
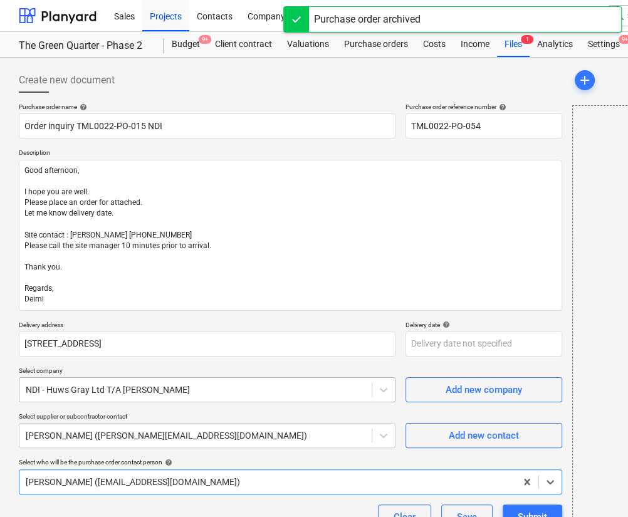
type textarea "x"
type input "Order inquiry TML0022-PO-015 NDI"
type input "TML0022-PO-015"
type textarea "Good afternoon, I hope you are well. Please place an order for attached. Let me…"
type input "The Green Quarter, Gate 4, Pump Ln, UB3 3NF"
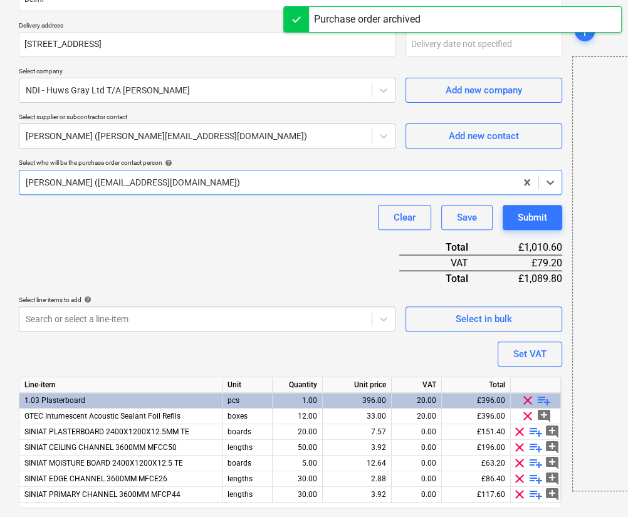
scroll to position [304, 0]
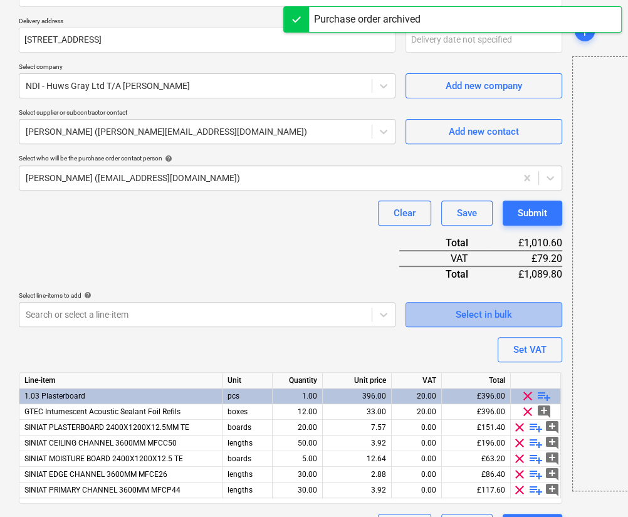
click at [466, 319] on div "Select in bulk" at bounding box center [484, 315] width 56 height 16
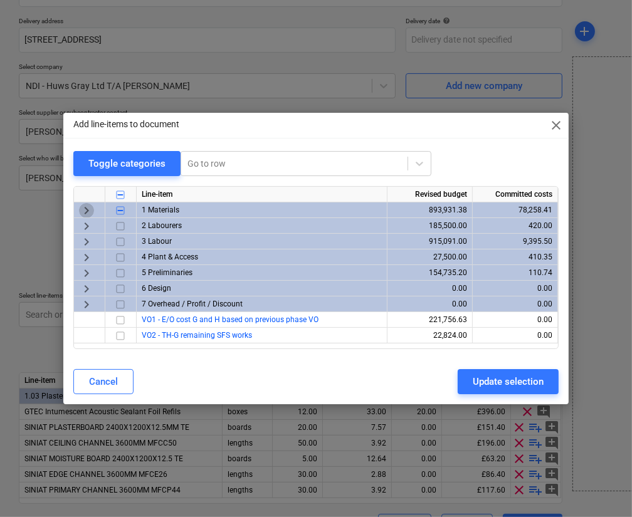
click at [83, 212] on span "keyboard_arrow_right" at bounding box center [86, 210] width 15 height 15
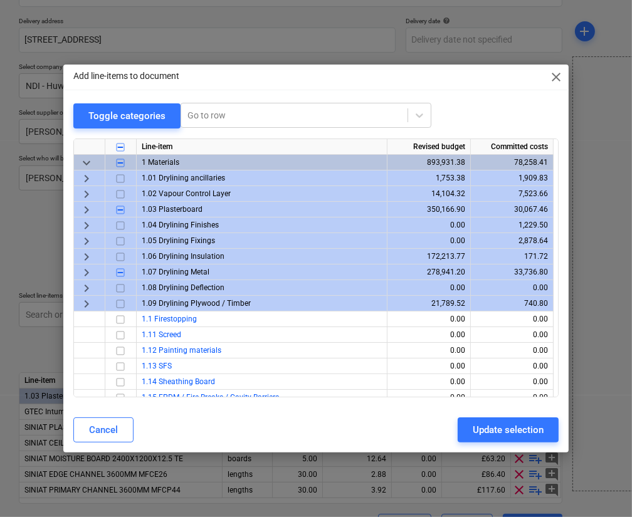
click at [92, 226] on span "keyboard_arrow_right" at bounding box center [86, 225] width 15 height 15
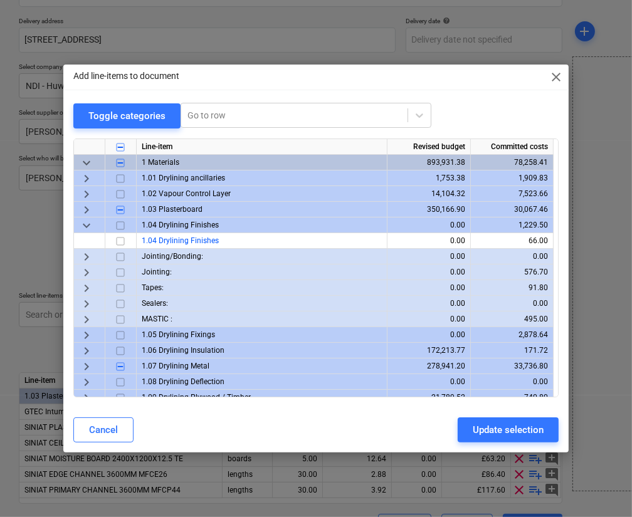
click at [85, 307] on span "keyboard_arrow_right" at bounding box center [86, 304] width 15 height 15
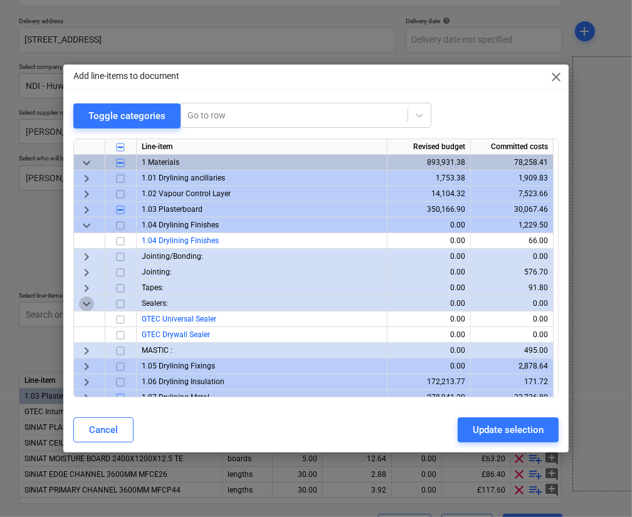
click at [85, 306] on span "keyboard_arrow_down" at bounding box center [86, 304] width 15 height 15
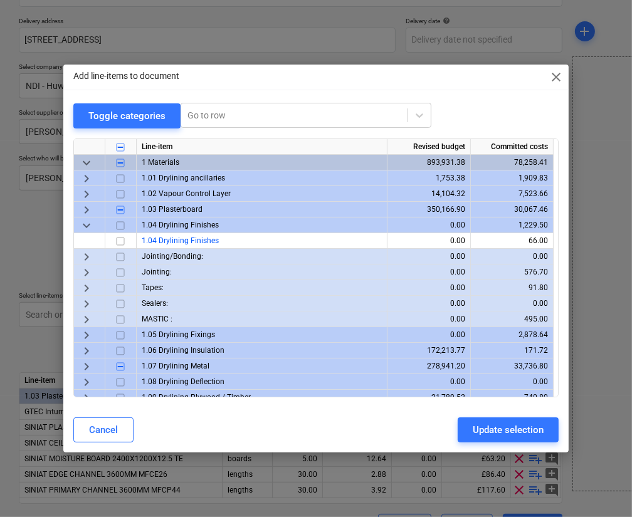
click at [85, 312] on span "keyboard_arrow_right" at bounding box center [86, 319] width 15 height 15
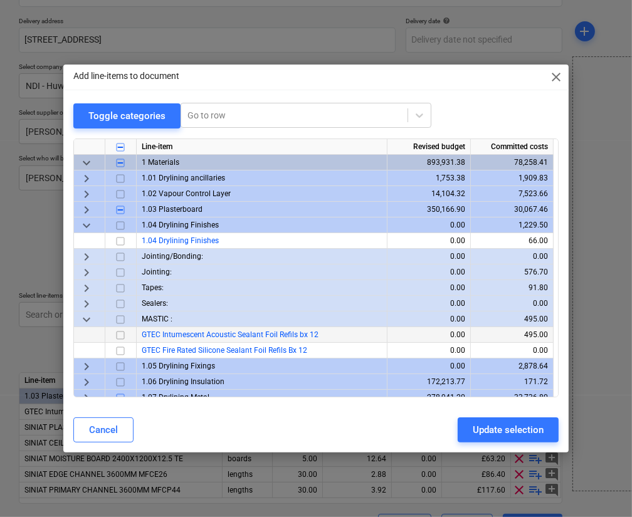
click at [118, 331] on input "checkbox" at bounding box center [120, 335] width 15 height 15
click at [475, 425] on div "Update selection" at bounding box center [508, 430] width 71 height 16
type textarea "x"
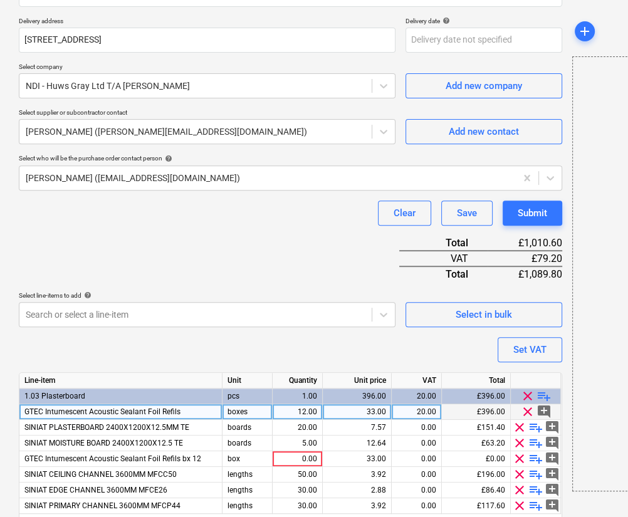
scroll to position [350, 0]
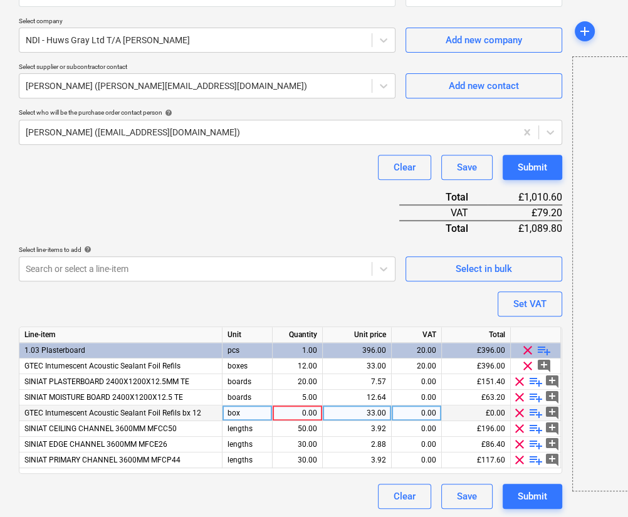
click at [290, 410] on div "0.00" at bounding box center [298, 414] width 40 height 16
type input "12"
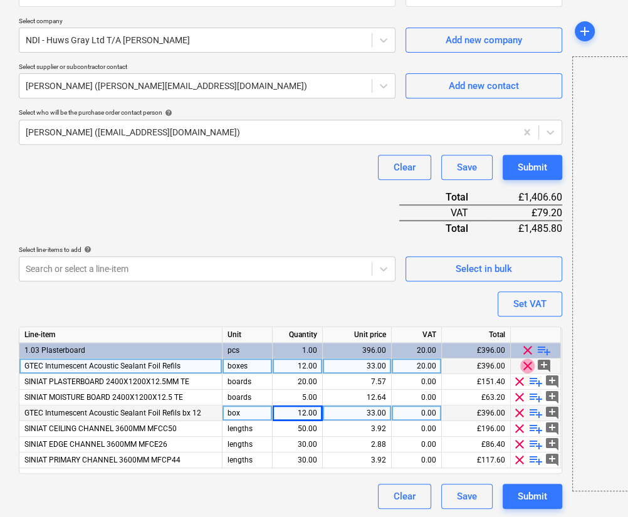
click at [529, 361] on span "clear" at bounding box center [528, 366] width 15 height 15
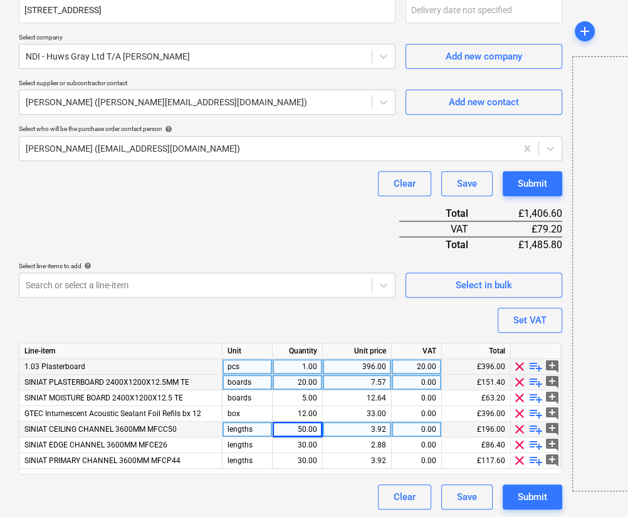
click at [514, 361] on span "clear" at bounding box center [519, 366] width 15 height 15
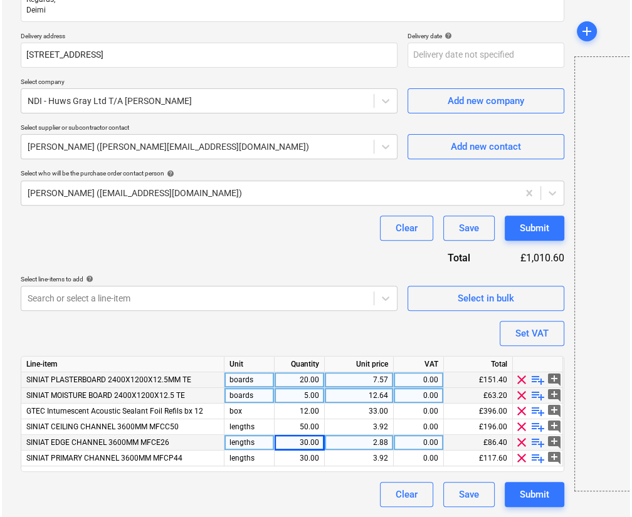
scroll to position [289, 0]
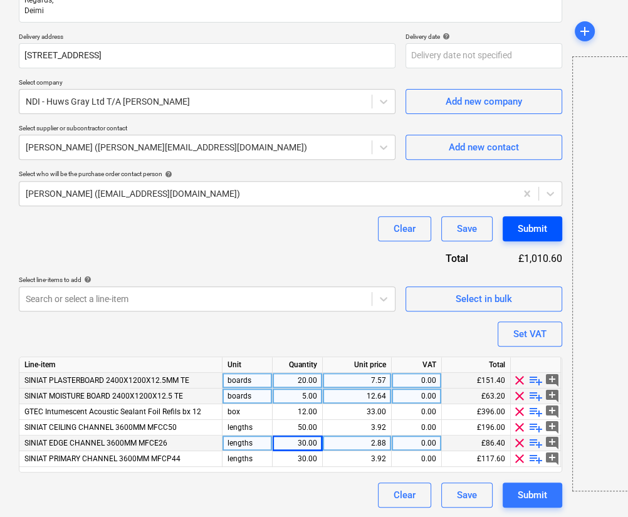
click at [532, 226] on div "Submit" at bounding box center [532, 229] width 29 height 16
type textarea "x"
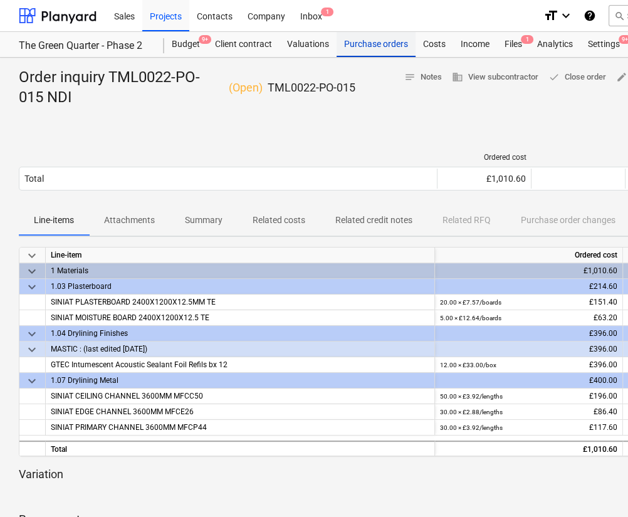
click at [359, 46] on div "Purchase orders" at bounding box center [376, 44] width 79 height 25
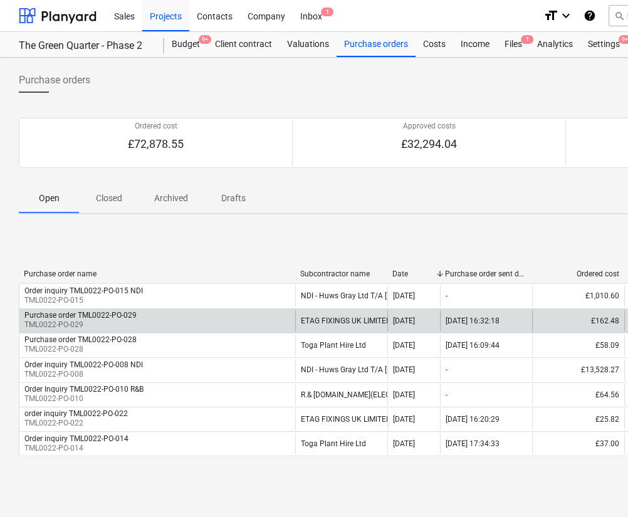
scroll to position [8, 0]
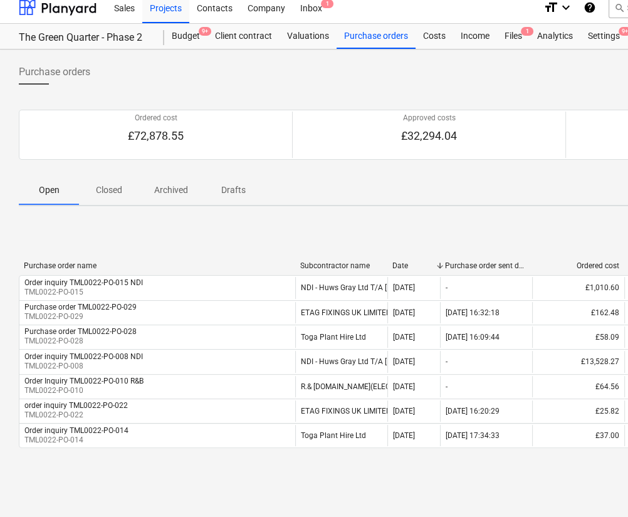
click at [113, 184] on p "Closed" at bounding box center [109, 190] width 30 height 13
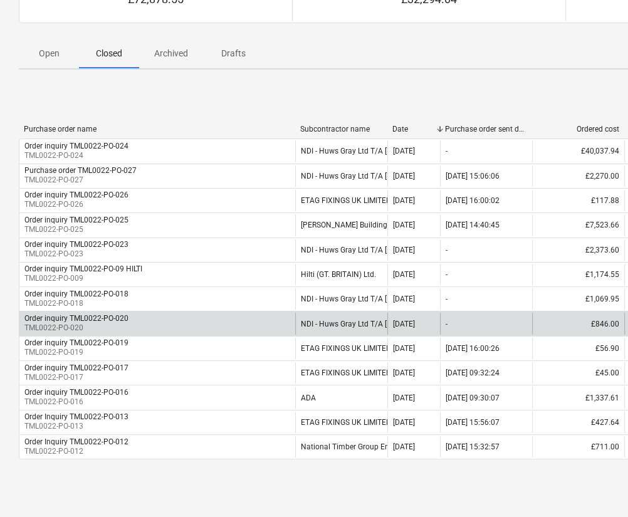
scroll to position [152, 0]
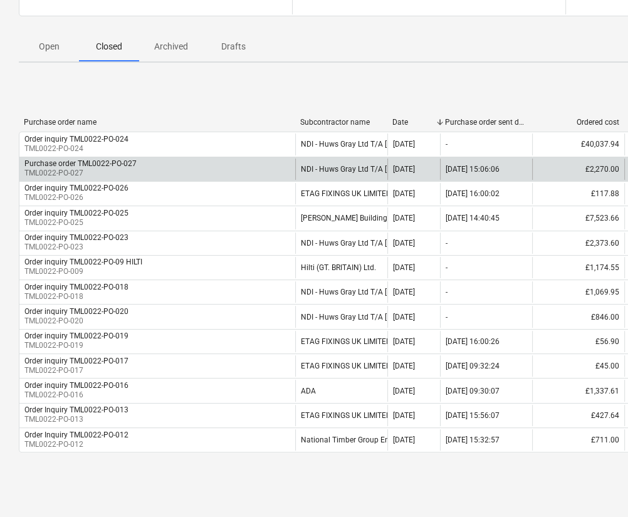
click at [130, 169] on p "TML0022-PO-027" at bounding box center [80, 173] width 112 height 11
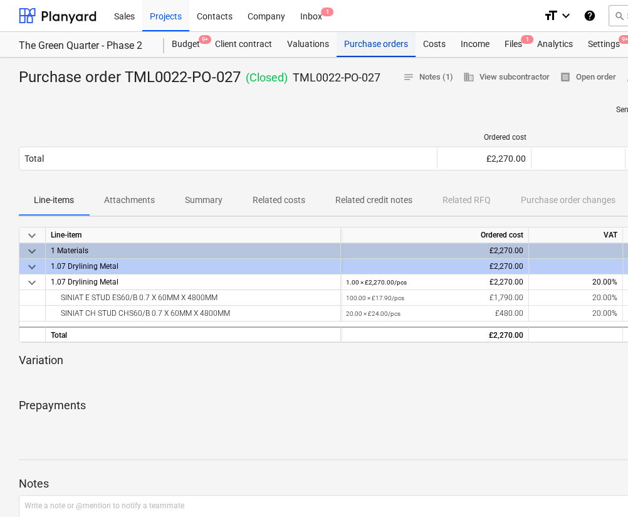
click at [395, 44] on div "Purchase orders" at bounding box center [376, 44] width 79 height 25
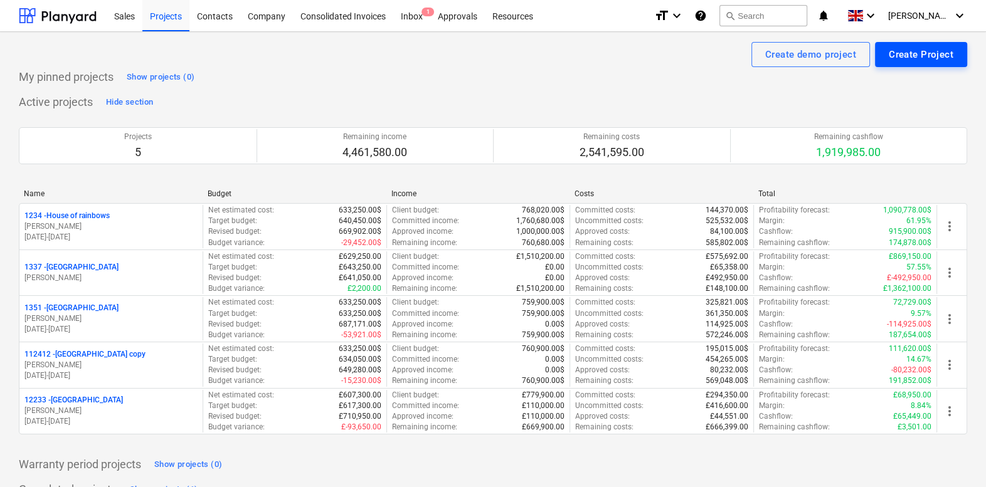
click at [897, 53] on div "Create Project" at bounding box center [921, 54] width 65 height 16
